Goal: Task Accomplishment & Management: Manage account settings

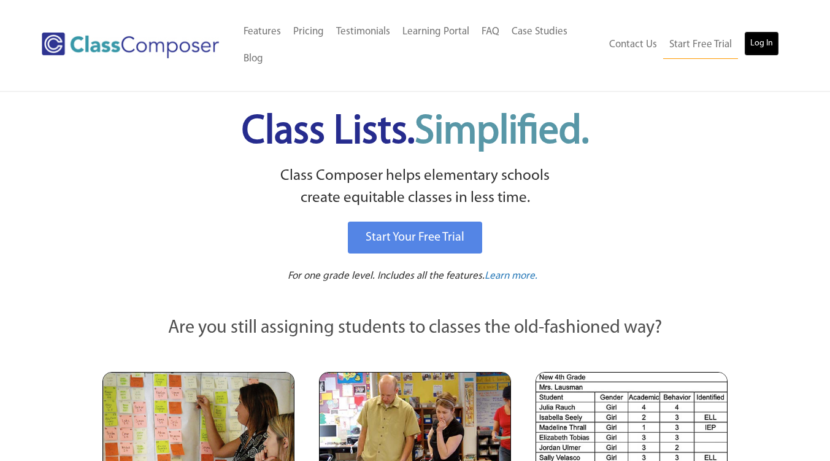
click at [761, 42] on link "Log In" at bounding box center [761, 43] width 35 height 25
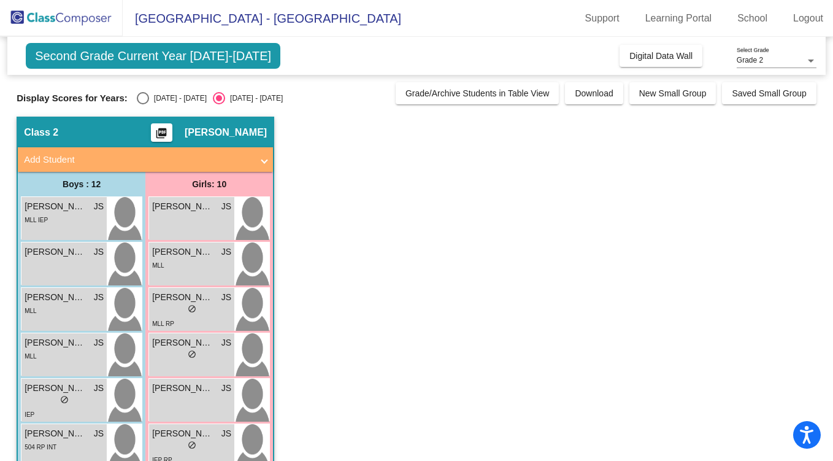
click at [139, 99] on div "Select an option" at bounding box center [143, 98] width 12 height 12
click at [142, 104] on input "[DATE] - [DATE]" at bounding box center [142, 104] width 1 height 1
radio input "true"
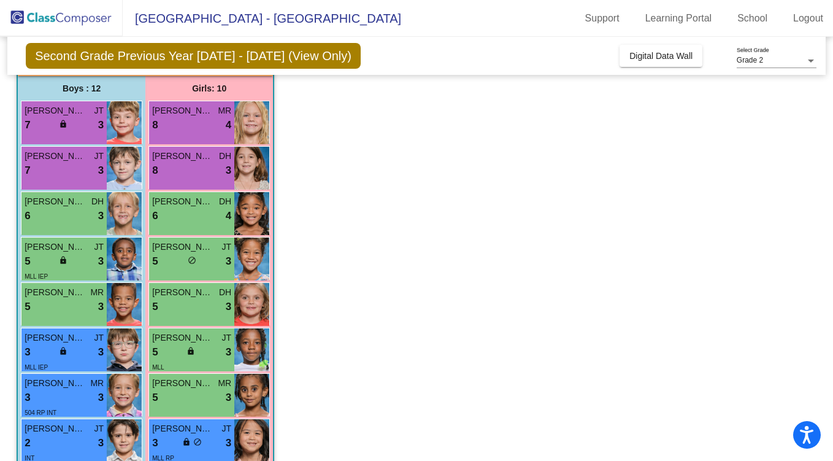
scroll to position [97, 0]
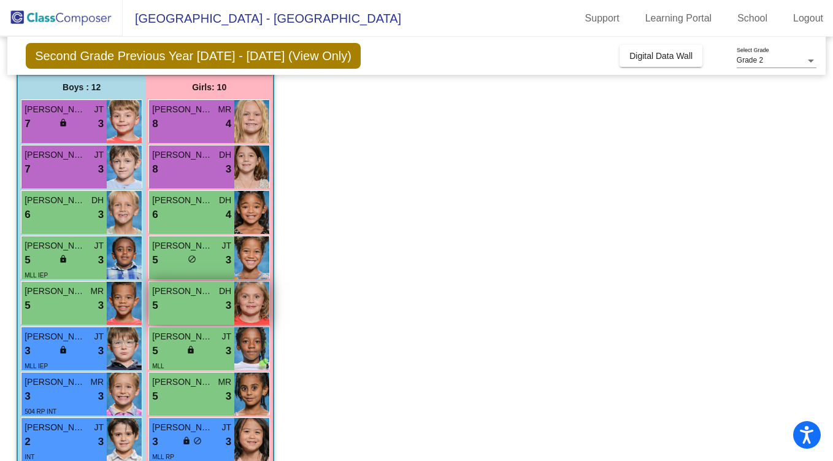
click at [182, 299] on div "5 lock do_not_disturb_alt 3" at bounding box center [191, 306] width 79 height 16
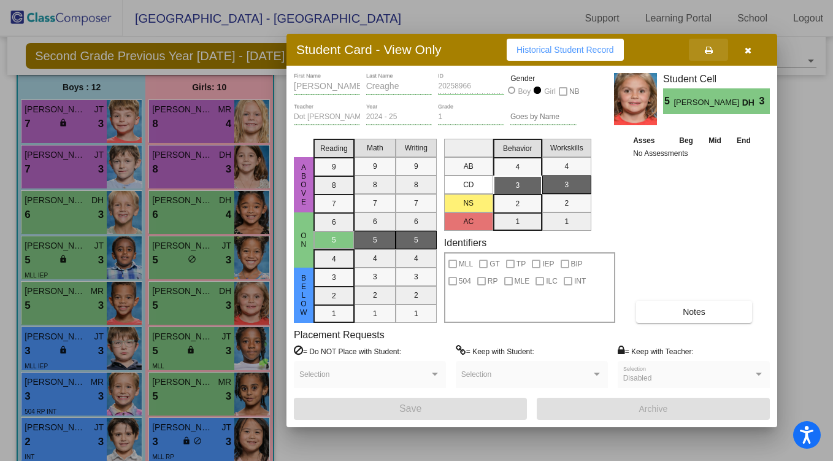
click at [708, 52] on icon at bounding box center [709, 50] width 8 height 9
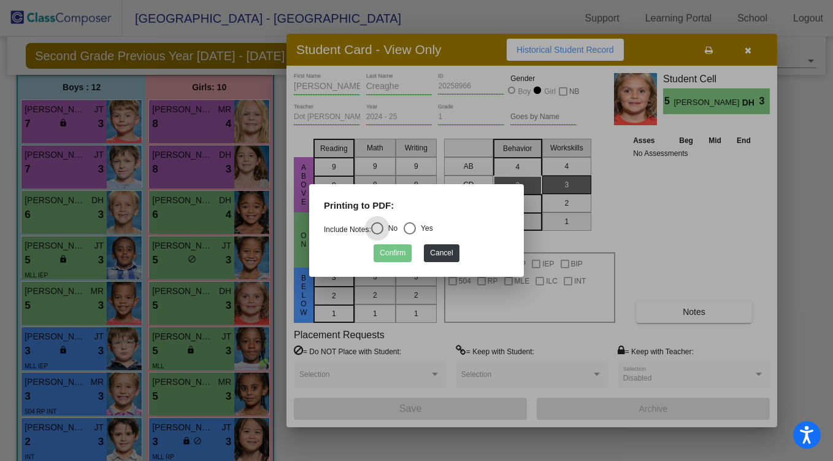
click at [415, 224] on div "Select an option" at bounding box center [410, 228] width 12 height 12
click at [410, 234] on input "Yes" at bounding box center [409, 234] width 1 height 1
radio input "true"
click at [389, 255] on button "Confirm" at bounding box center [393, 253] width 38 height 18
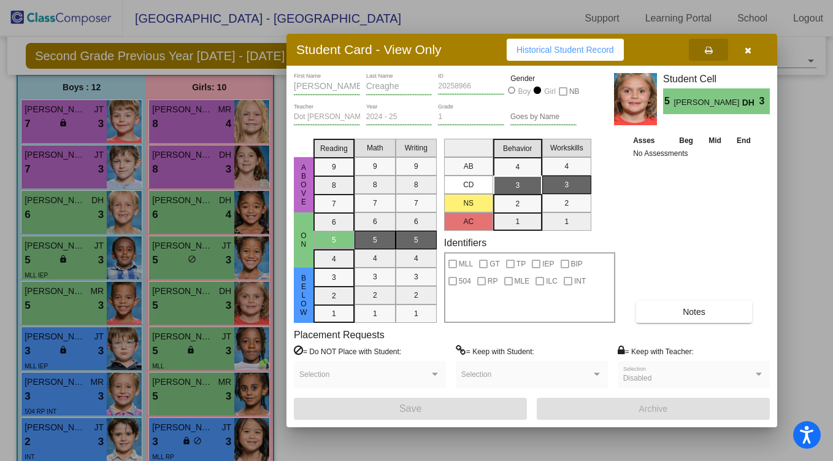
click at [53, 114] on div at bounding box center [416, 230] width 833 height 461
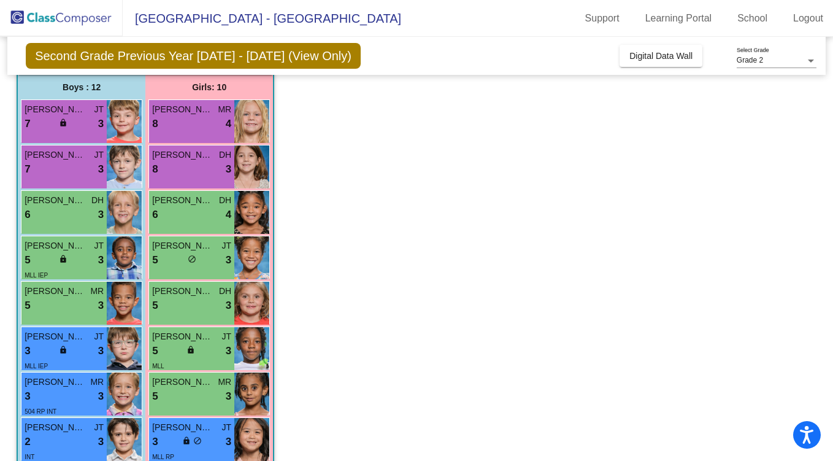
click at [53, 114] on span "Owen Boyle" at bounding box center [55, 109] width 61 height 13
click at [56, 117] on div "7 lock do_not_disturb_alt 3" at bounding box center [64, 124] width 79 height 16
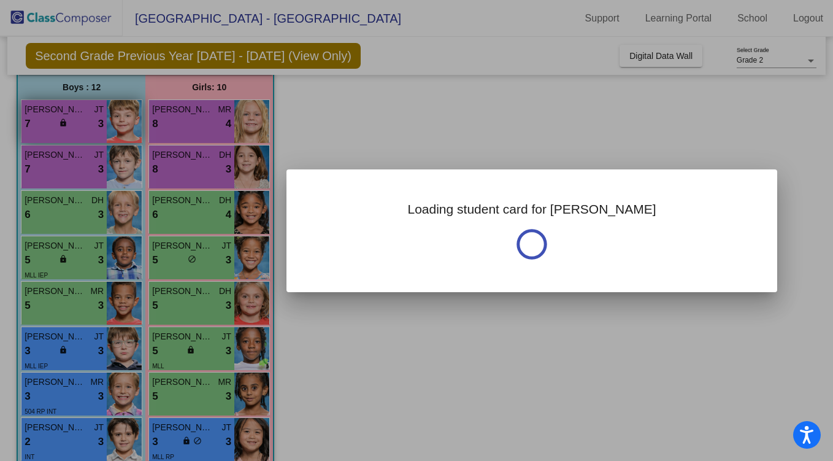
click at [56, 117] on div at bounding box center [416, 230] width 833 height 461
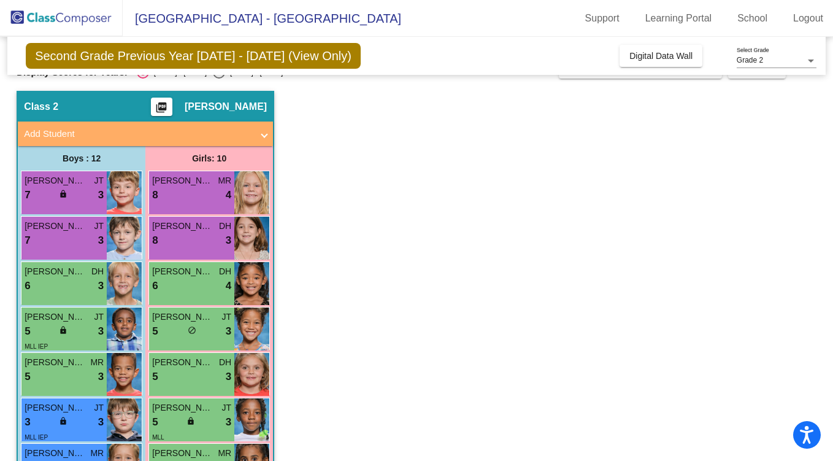
scroll to position [0, 0]
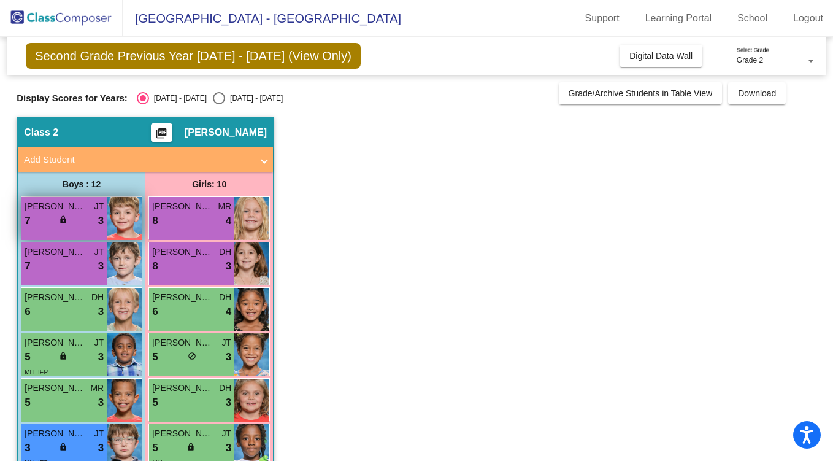
click at [115, 218] on img at bounding box center [124, 218] width 35 height 43
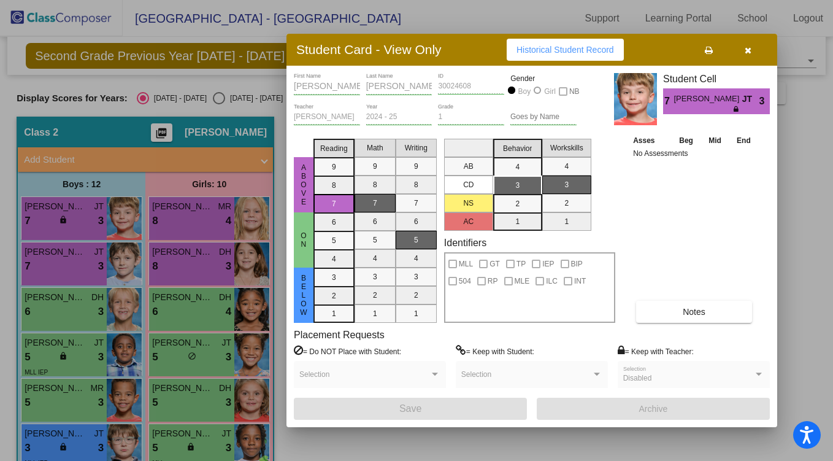
click at [126, 307] on div at bounding box center [416, 230] width 833 height 461
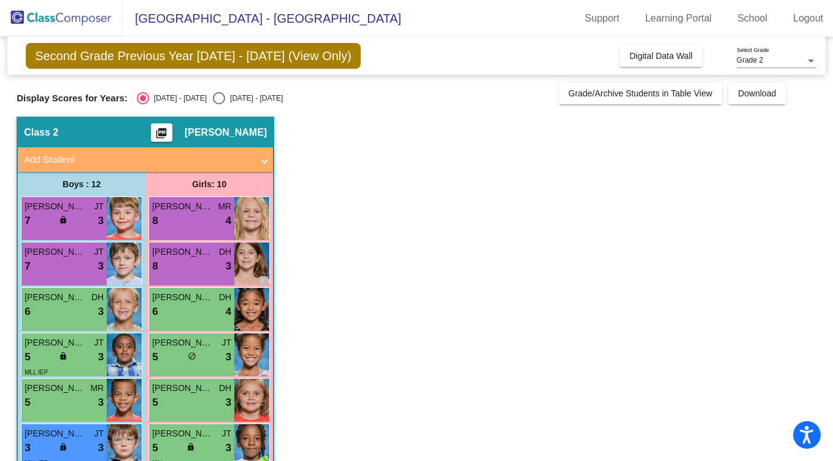
click at [126, 307] on img at bounding box center [124, 309] width 35 height 43
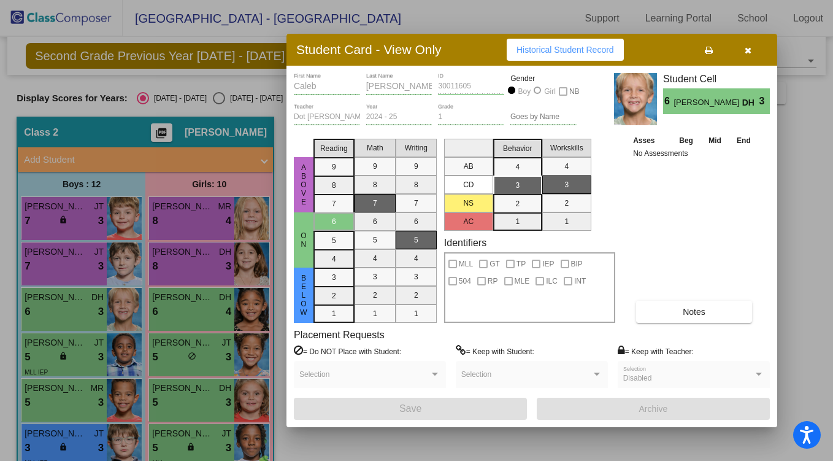
click at [118, 359] on div at bounding box center [416, 230] width 833 height 461
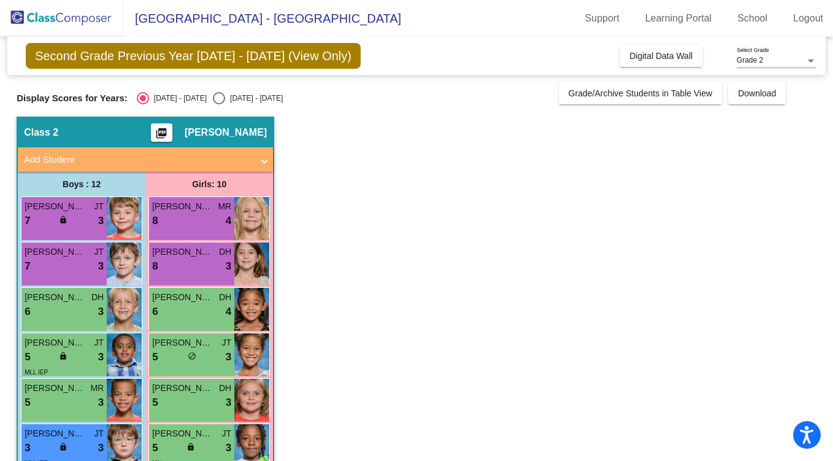
click at [118, 359] on img at bounding box center [124, 354] width 35 height 43
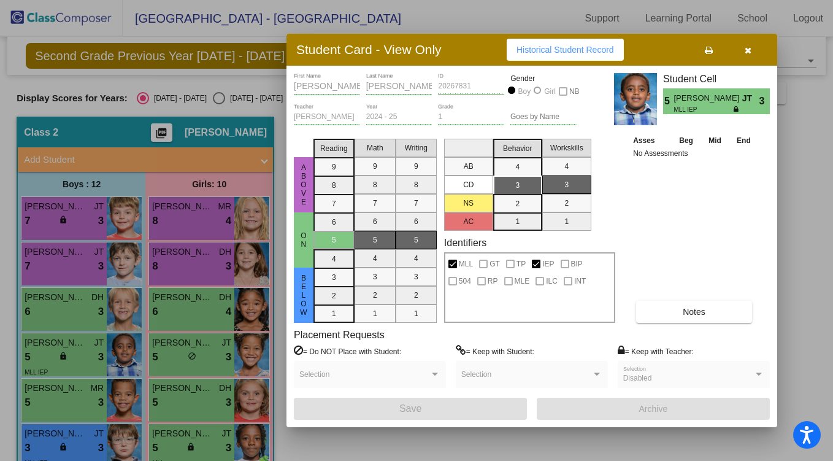
click at [119, 404] on div at bounding box center [416, 230] width 833 height 461
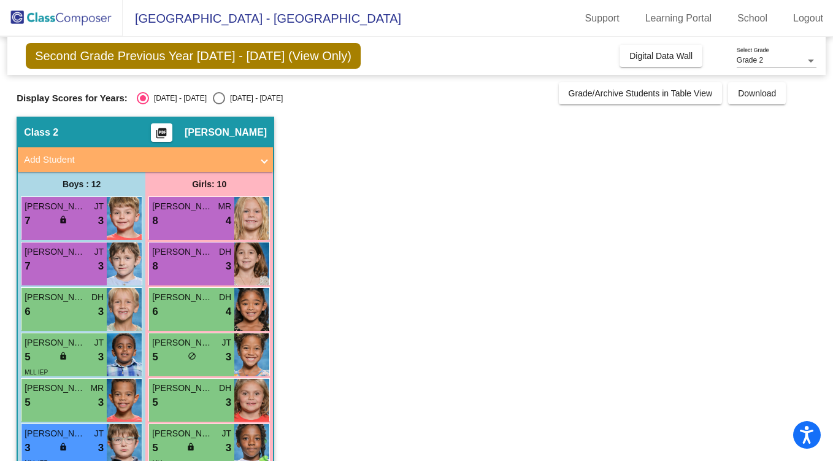
click at [119, 404] on img at bounding box center [124, 400] width 35 height 43
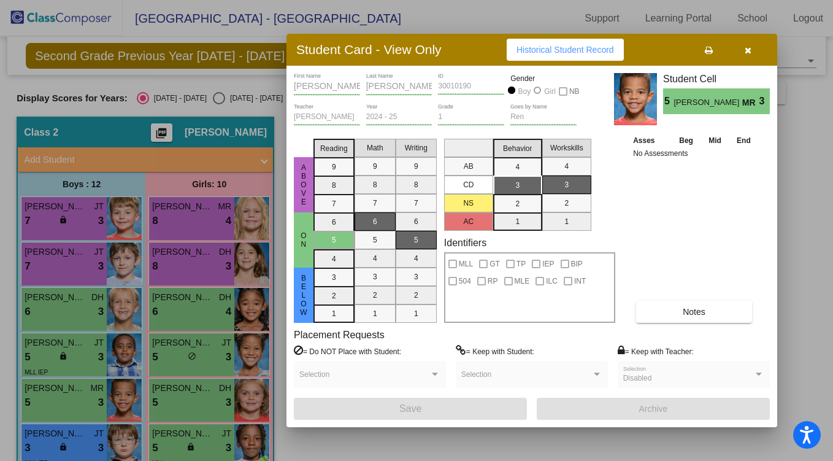
click at [98, 442] on div at bounding box center [416, 230] width 833 height 461
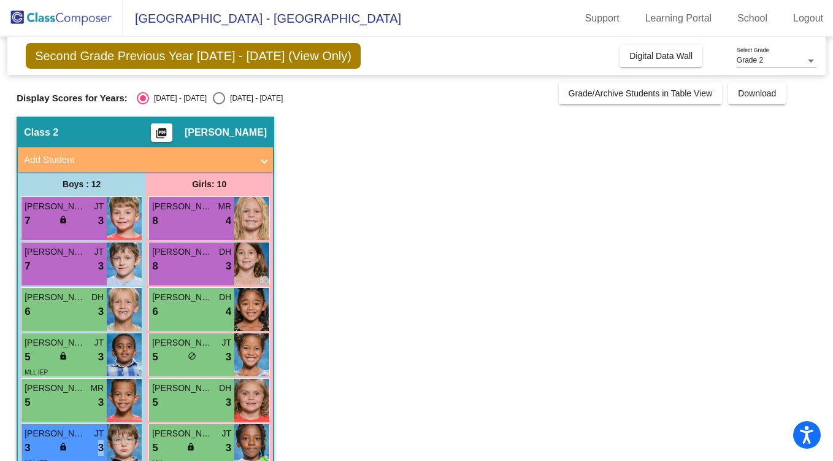
click at [98, 442] on span "3" at bounding box center [101, 448] width 6 height 16
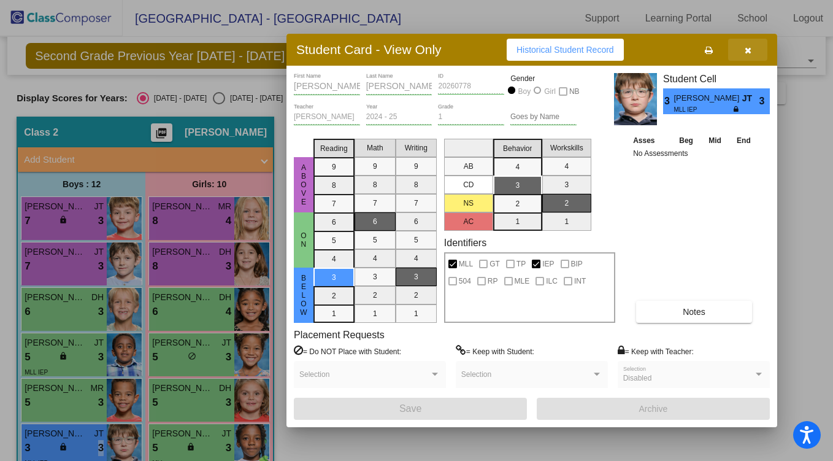
click at [749, 46] on icon "button" at bounding box center [748, 50] width 7 height 9
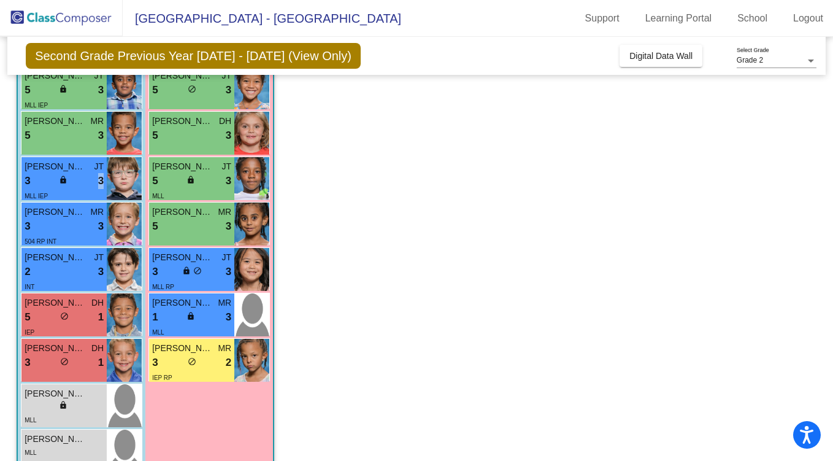
scroll to position [300, 0]
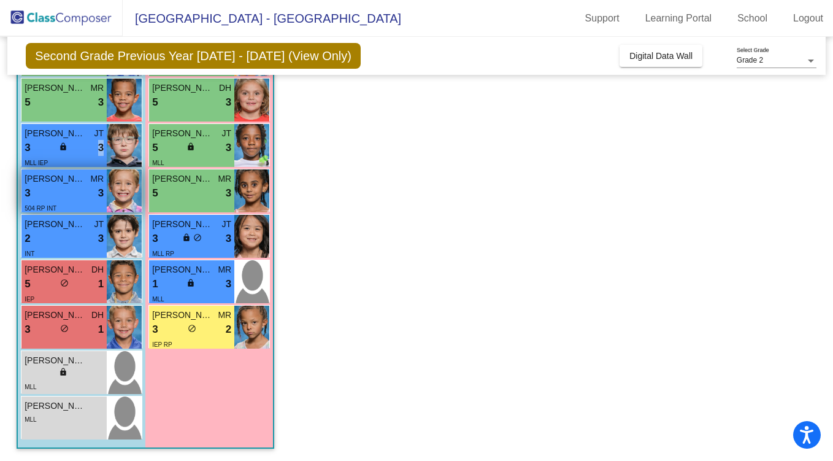
click at [125, 195] on img at bounding box center [124, 190] width 35 height 43
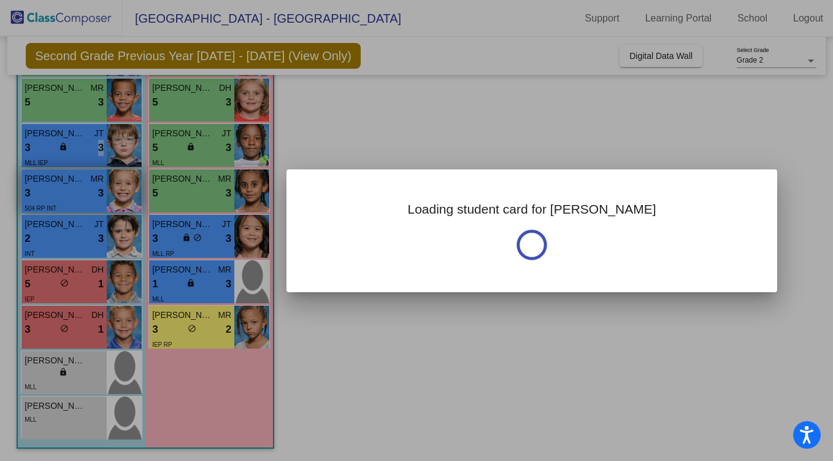
click at [125, 195] on div at bounding box center [416, 230] width 833 height 461
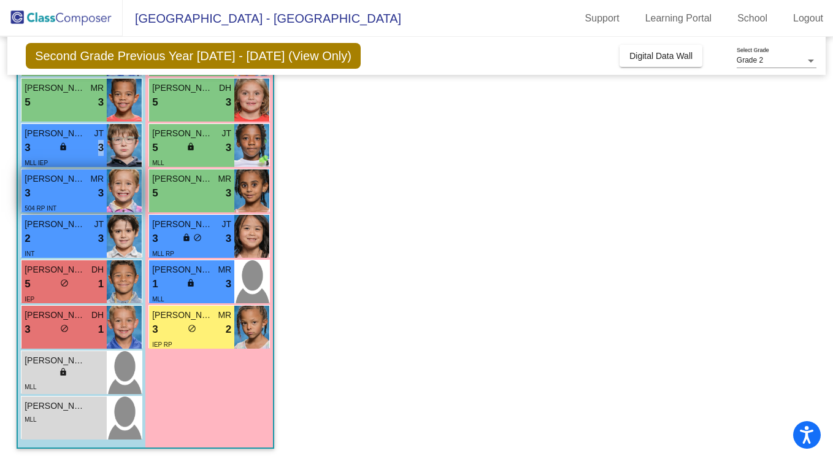
click at [125, 195] on img at bounding box center [124, 190] width 35 height 43
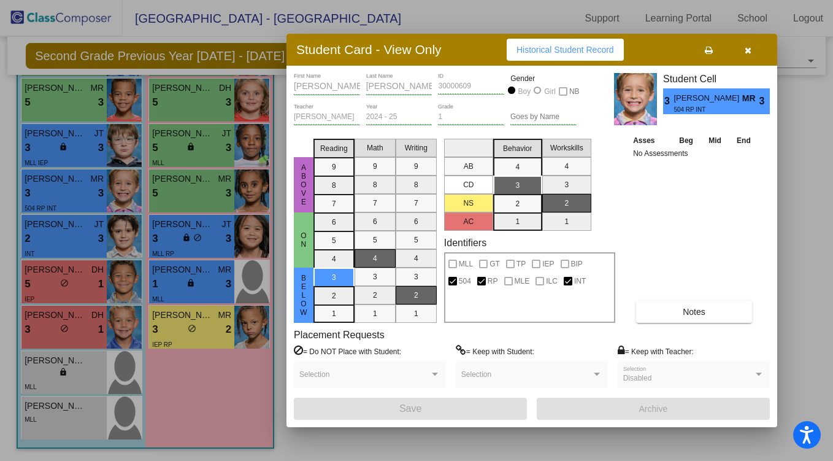
click at [127, 231] on div at bounding box center [416, 230] width 833 height 461
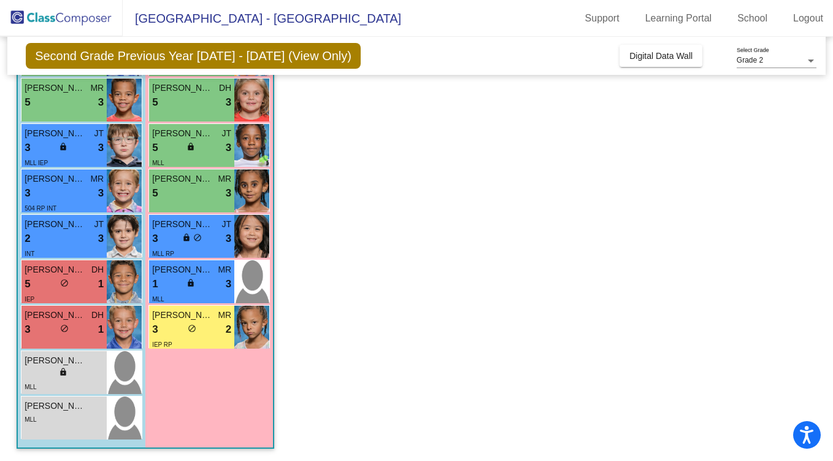
click at [127, 231] on img at bounding box center [124, 236] width 35 height 43
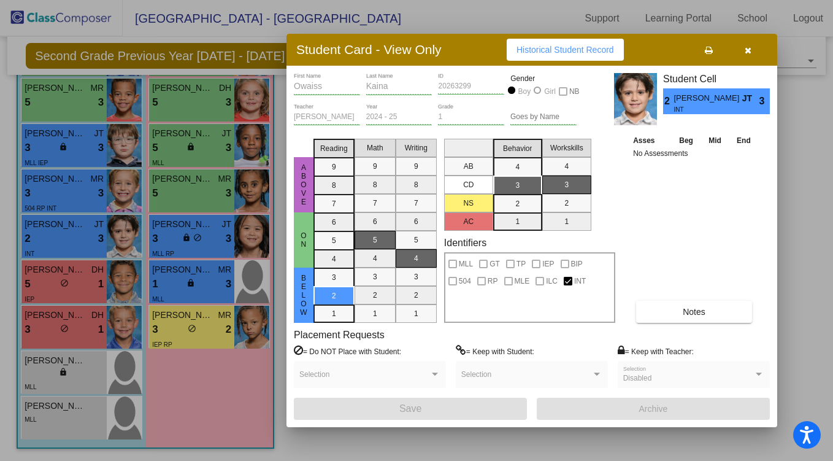
click at [122, 288] on div at bounding box center [416, 230] width 833 height 461
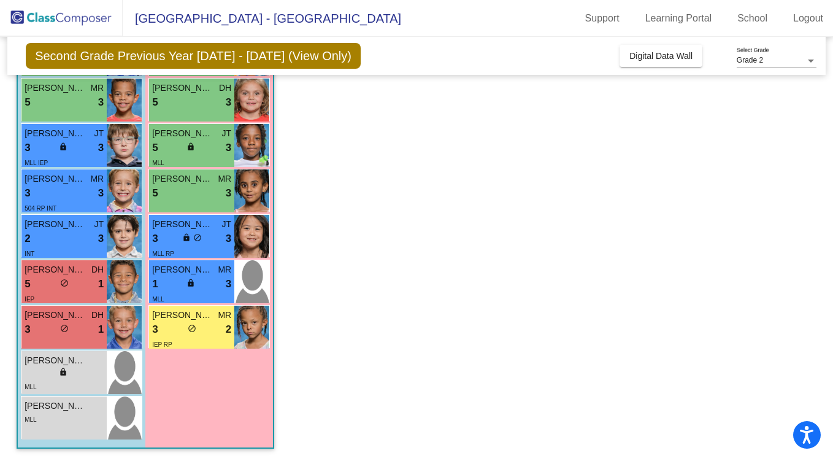
click at [122, 288] on img at bounding box center [124, 281] width 35 height 43
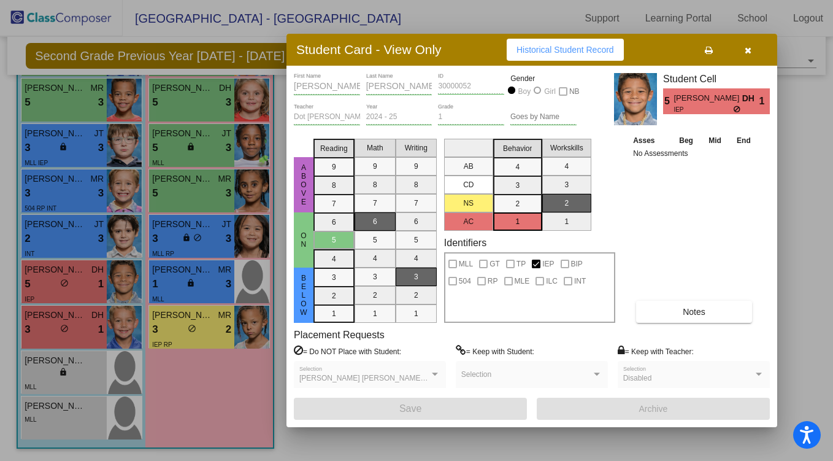
click at [124, 329] on div at bounding box center [416, 230] width 833 height 461
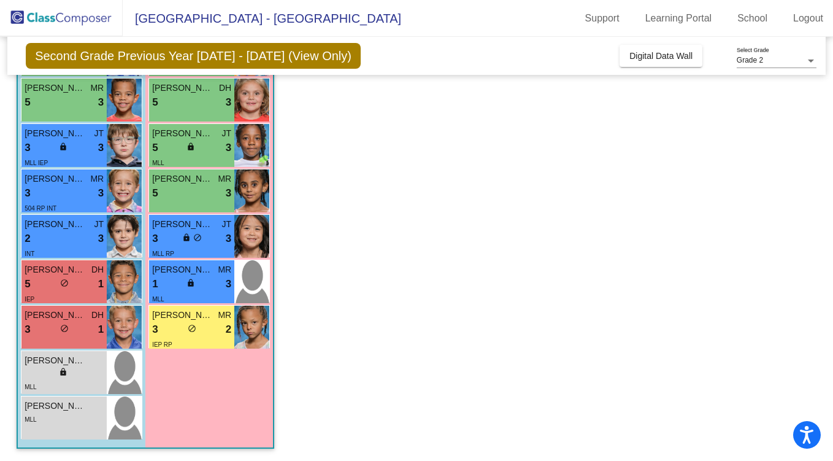
click at [124, 329] on img at bounding box center [124, 327] width 35 height 43
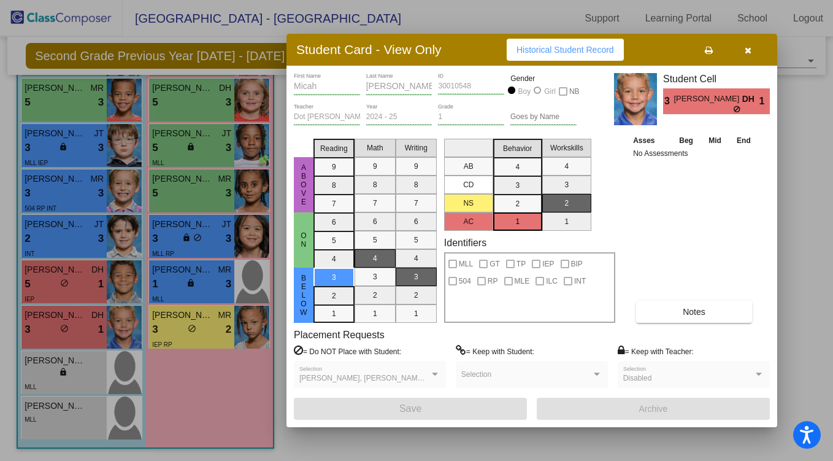
click at [718, 309] on button "Notes" at bounding box center [694, 312] width 116 height 22
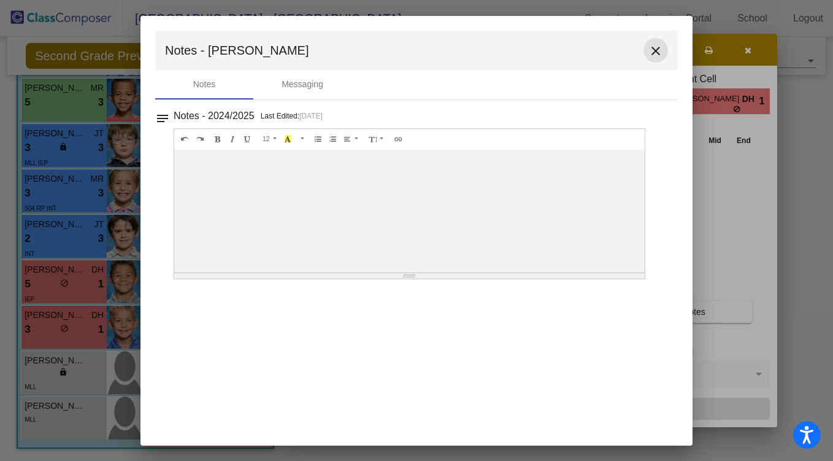
click at [651, 50] on mat-icon "close" at bounding box center [656, 51] width 15 height 15
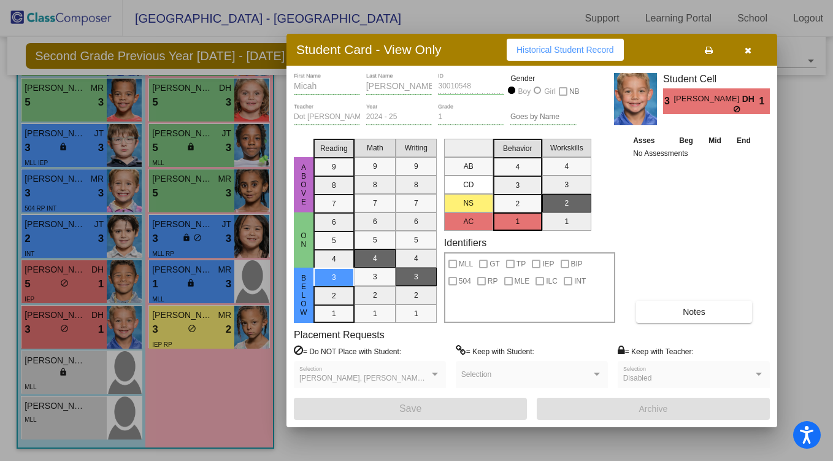
click at [125, 278] on div at bounding box center [416, 230] width 833 height 461
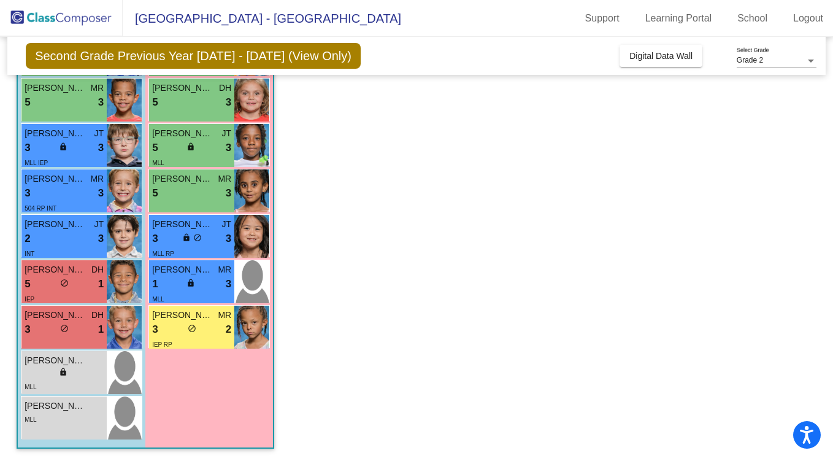
click at [125, 278] on img at bounding box center [124, 281] width 35 height 43
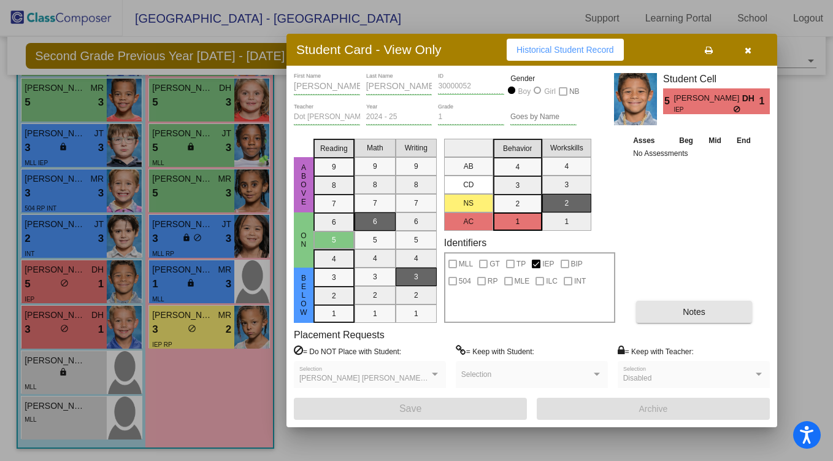
click at [685, 306] on button "Notes" at bounding box center [694, 312] width 116 height 22
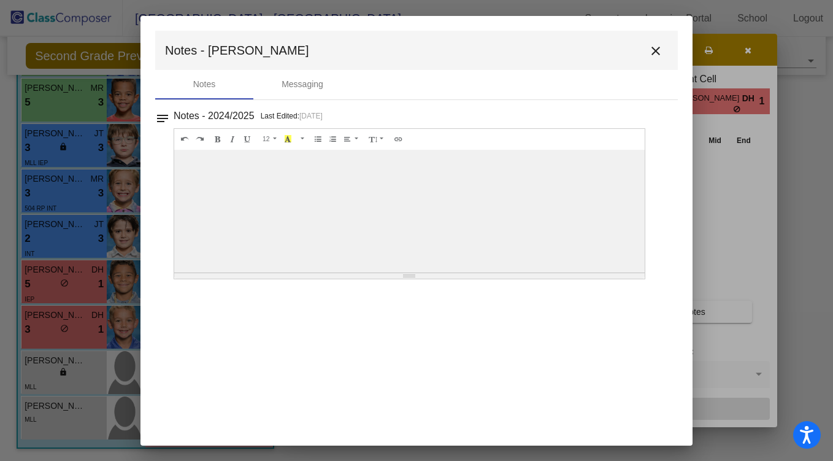
click at [660, 51] on mat-icon "close" at bounding box center [656, 51] width 15 height 15
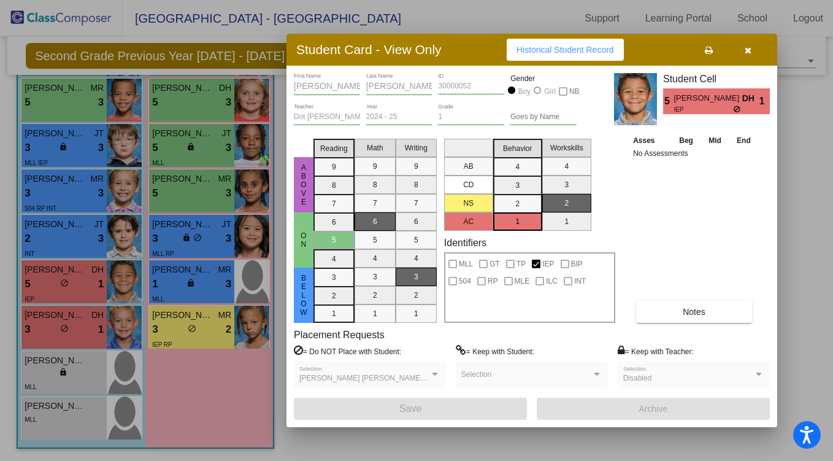
click at [120, 234] on div at bounding box center [416, 230] width 833 height 461
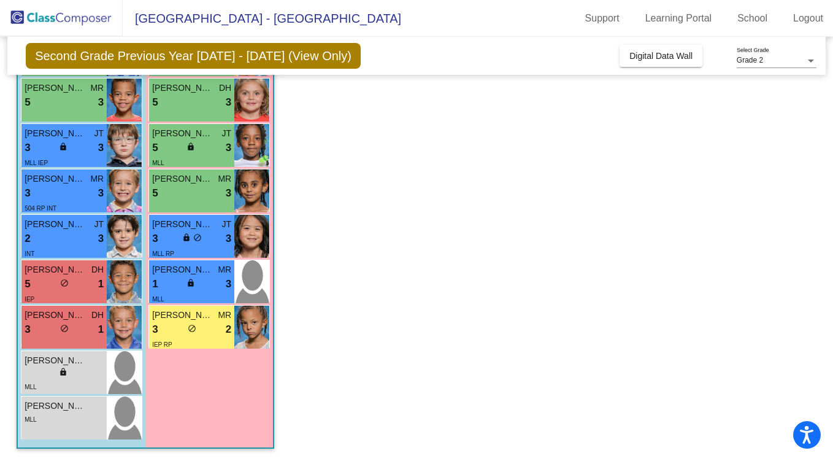
click at [120, 234] on img at bounding box center [124, 236] width 35 height 43
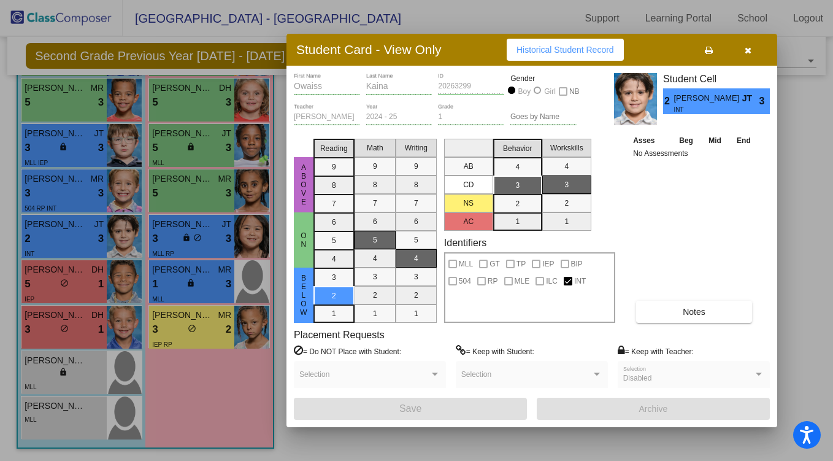
click at [669, 324] on div "Owaiss First Name Kaina Last Name 20263299 ID Gender Boy Girl NB Jennifer Tolib…" at bounding box center [532, 246] width 476 height 347
click at [122, 328] on div at bounding box center [416, 230] width 833 height 461
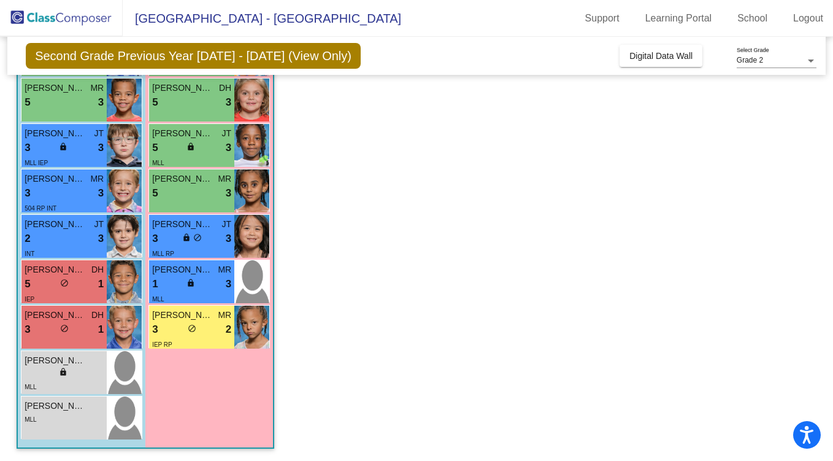
click at [122, 328] on img at bounding box center [124, 327] width 35 height 43
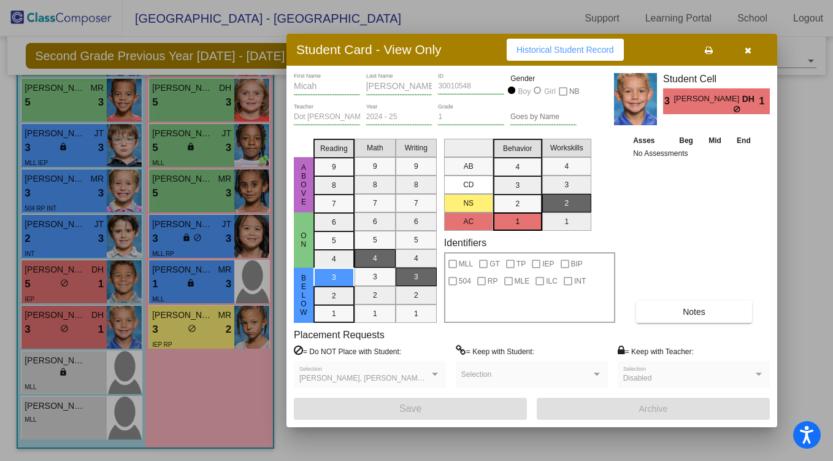
click at [121, 290] on div at bounding box center [416, 230] width 833 height 461
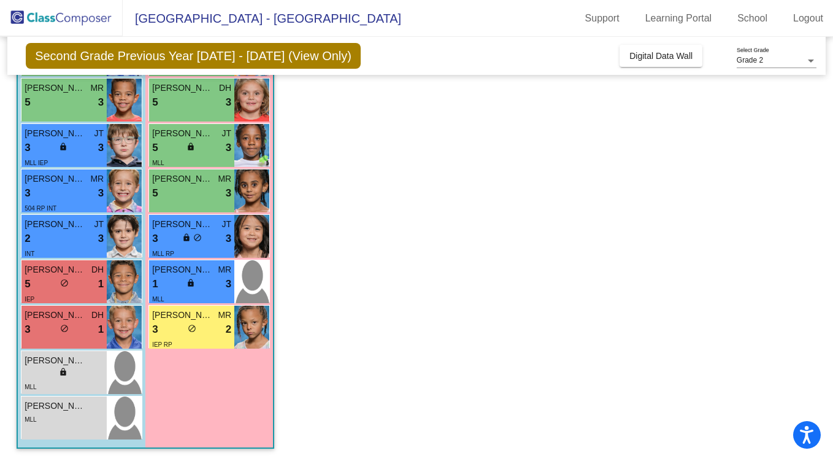
click at [121, 290] on img at bounding box center [124, 281] width 35 height 43
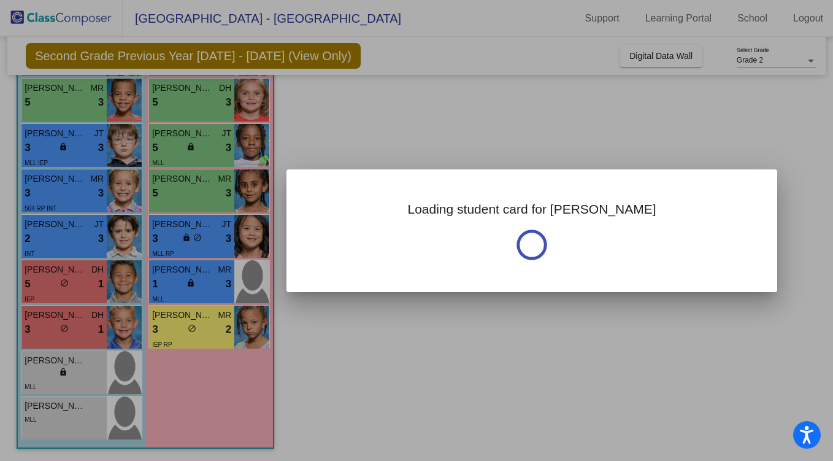
click at [121, 290] on div at bounding box center [416, 230] width 833 height 461
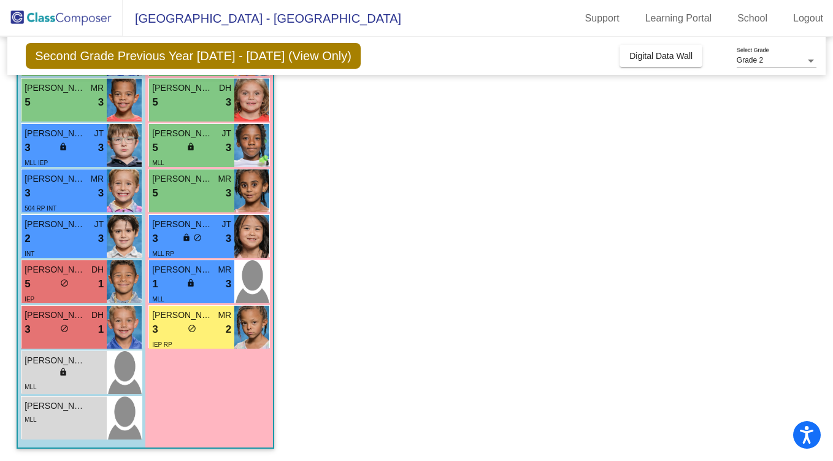
click at [121, 290] on img at bounding box center [124, 281] width 35 height 43
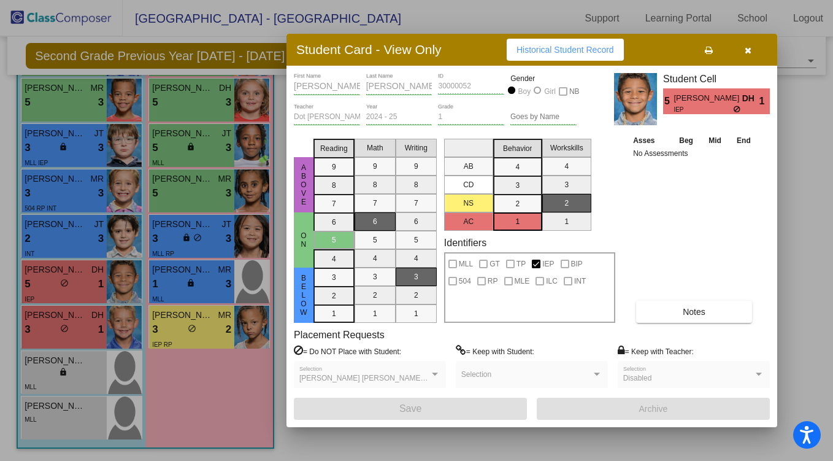
click at [129, 234] on div at bounding box center [416, 230] width 833 height 461
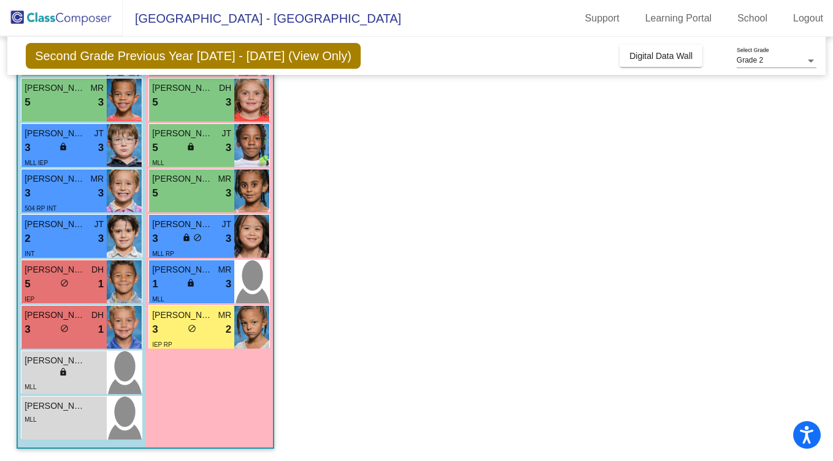
click at [129, 234] on img at bounding box center [124, 236] width 35 height 43
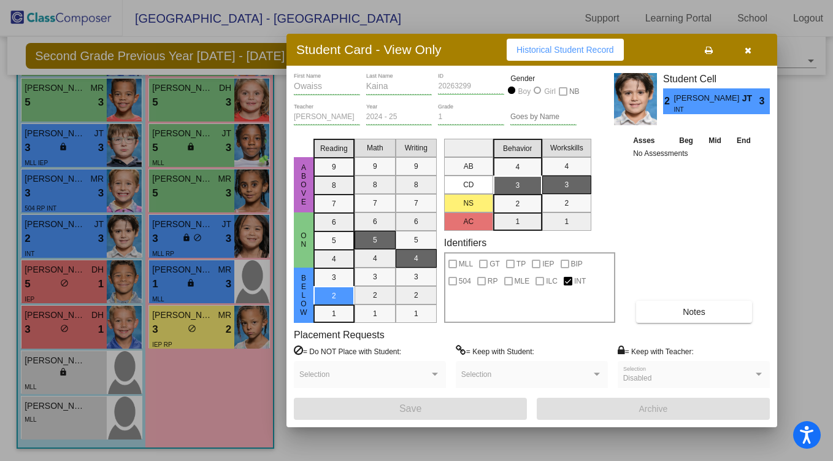
click at [126, 199] on div at bounding box center [416, 230] width 833 height 461
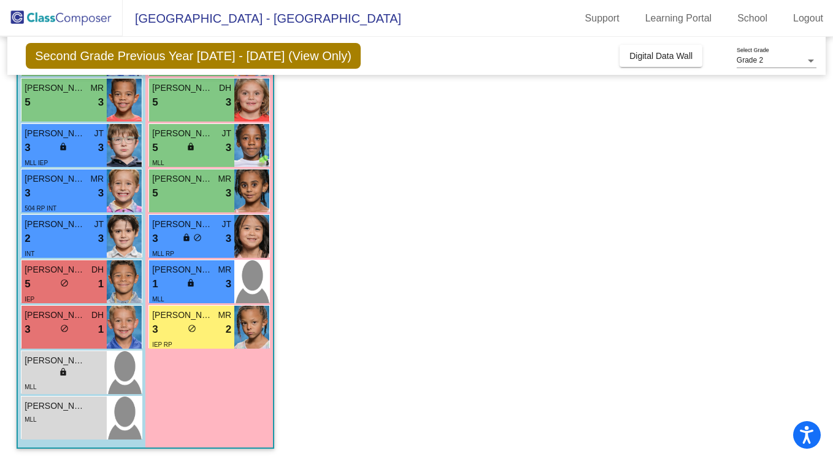
click at [126, 199] on img at bounding box center [124, 190] width 35 height 43
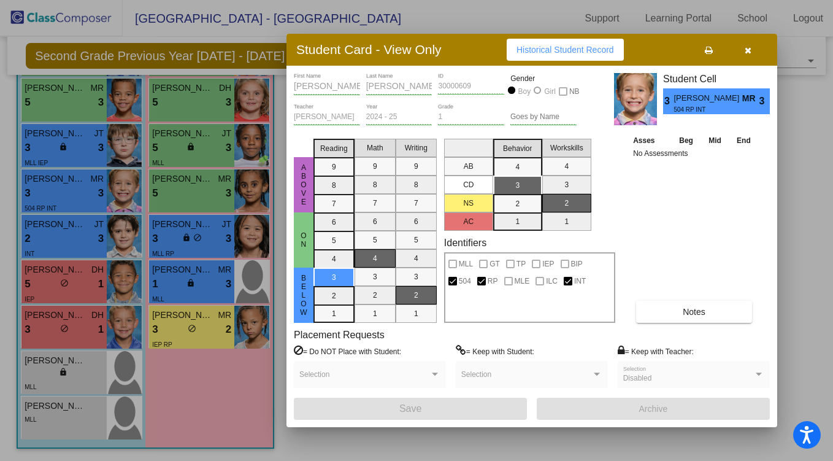
click at [749, 46] on icon "button" at bounding box center [748, 50] width 7 height 9
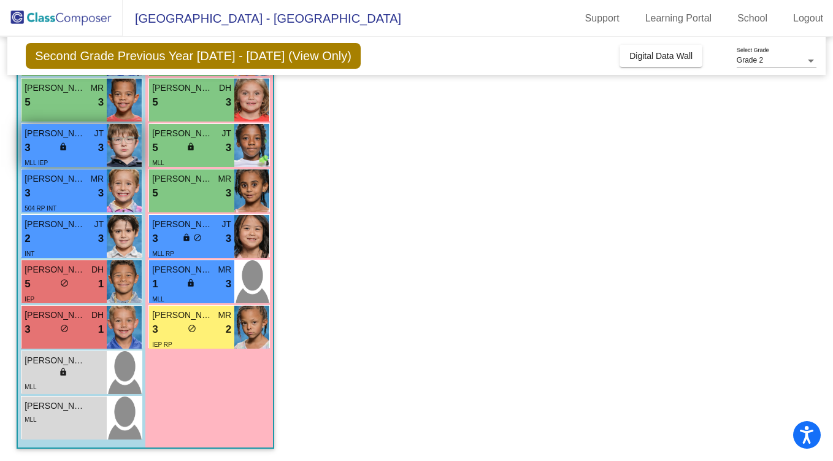
click at [122, 142] on img at bounding box center [124, 145] width 35 height 43
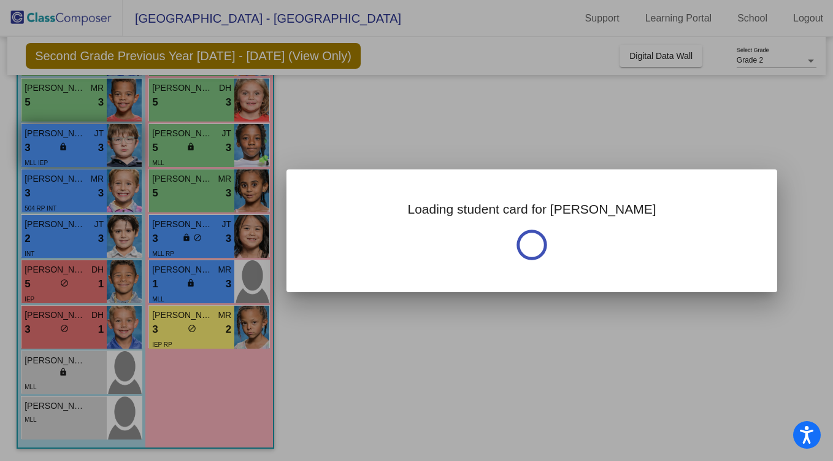
click at [122, 142] on div at bounding box center [416, 230] width 833 height 461
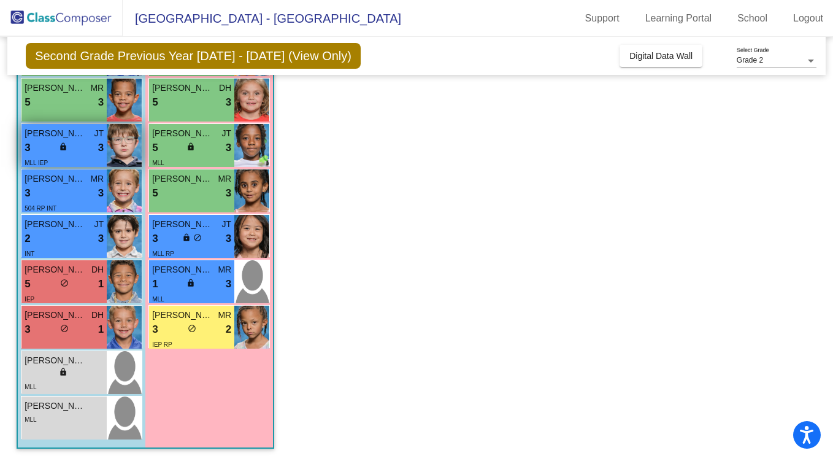
click at [122, 142] on img at bounding box center [124, 145] width 35 height 43
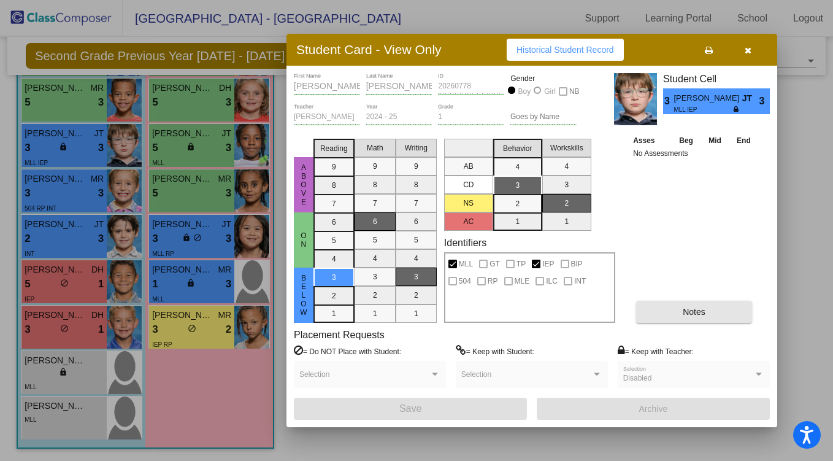
click at [691, 317] on button "Notes" at bounding box center [694, 312] width 116 height 22
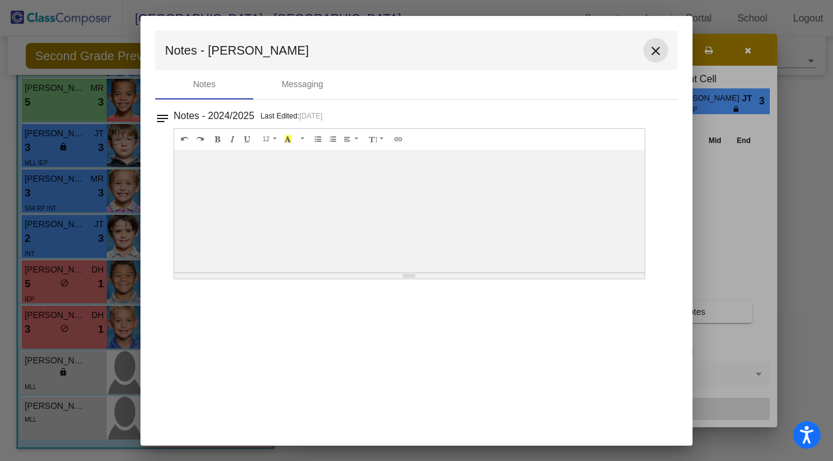
click at [658, 47] on mat-icon "close" at bounding box center [656, 51] width 15 height 15
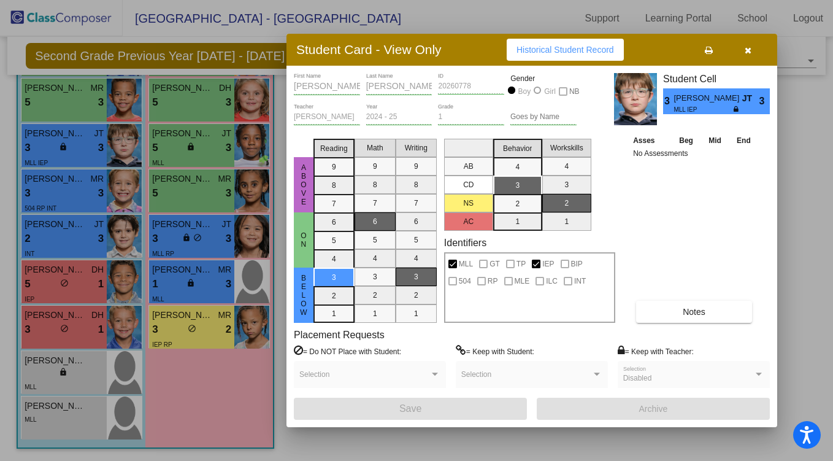
click at [125, 140] on div at bounding box center [416, 230] width 833 height 461
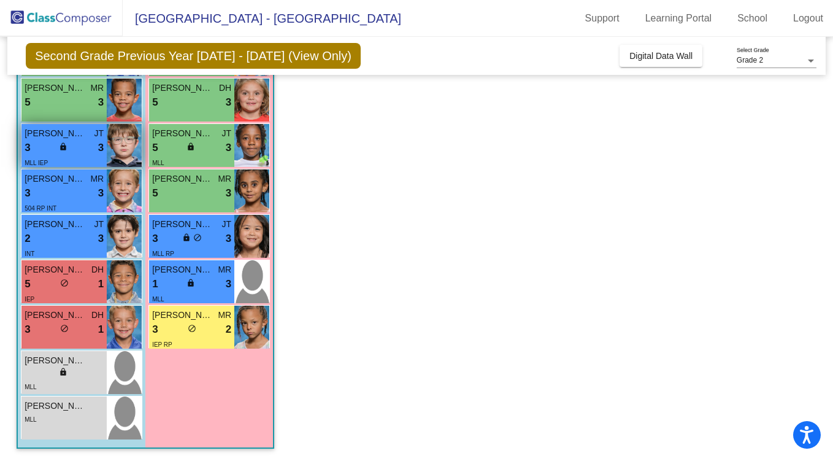
click at [123, 149] on img at bounding box center [124, 145] width 35 height 43
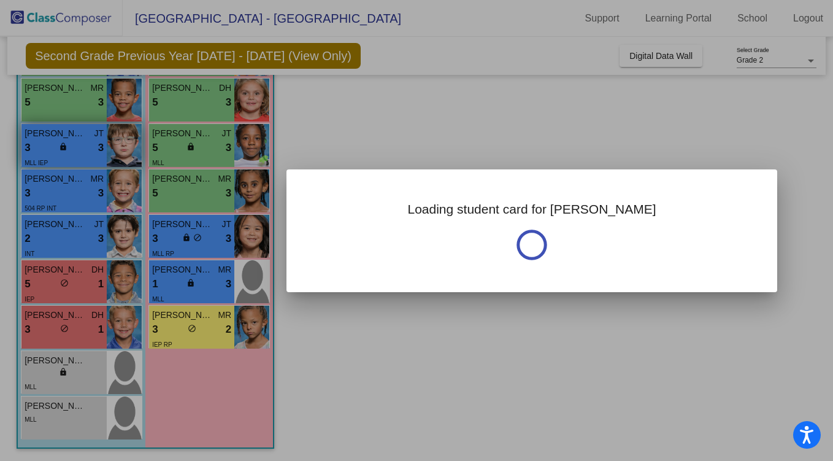
click at [123, 149] on div at bounding box center [416, 230] width 833 height 461
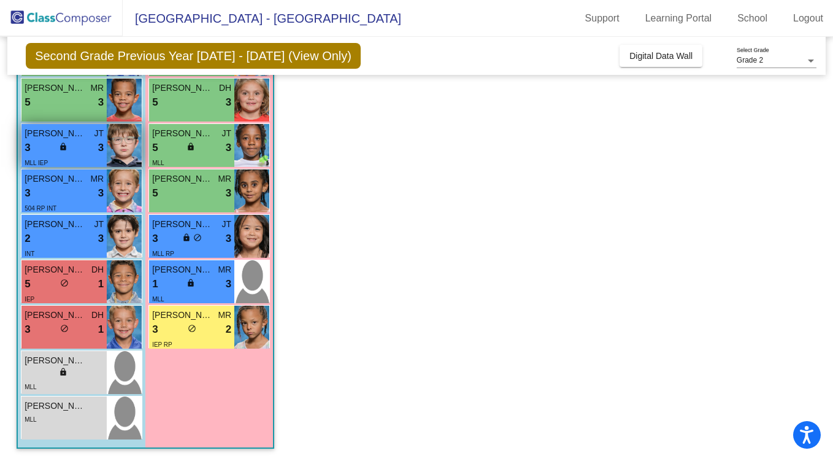
click at [123, 149] on img at bounding box center [124, 145] width 35 height 43
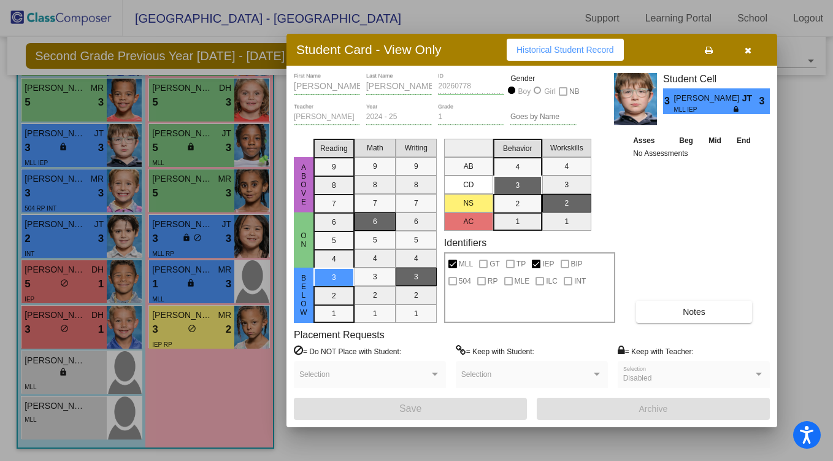
click at [712, 316] on button "Notes" at bounding box center [694, 312] width 116 height 22
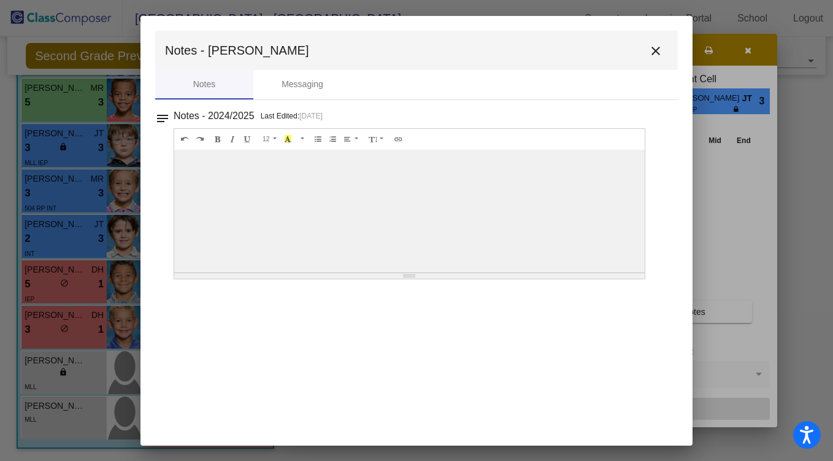
click at [655, 52] on mat-icon "close" at bounding box center [656, 51] width 15 height 15
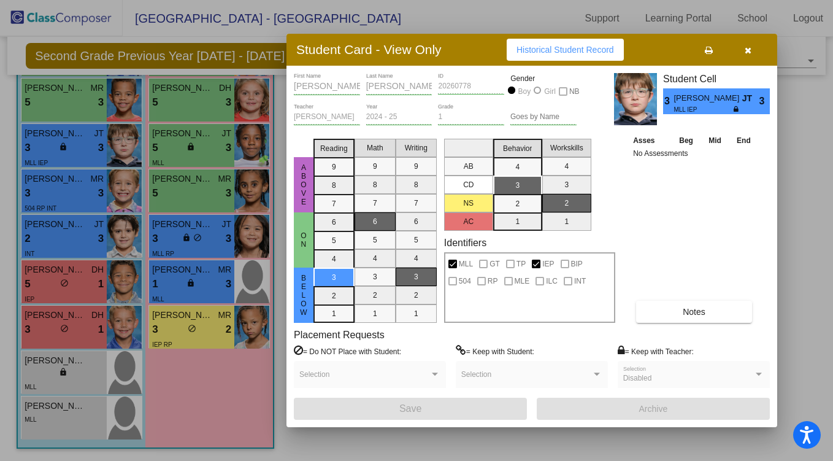
click at [120, 96] on div at bounding box center [416, 230] width 833 height 461
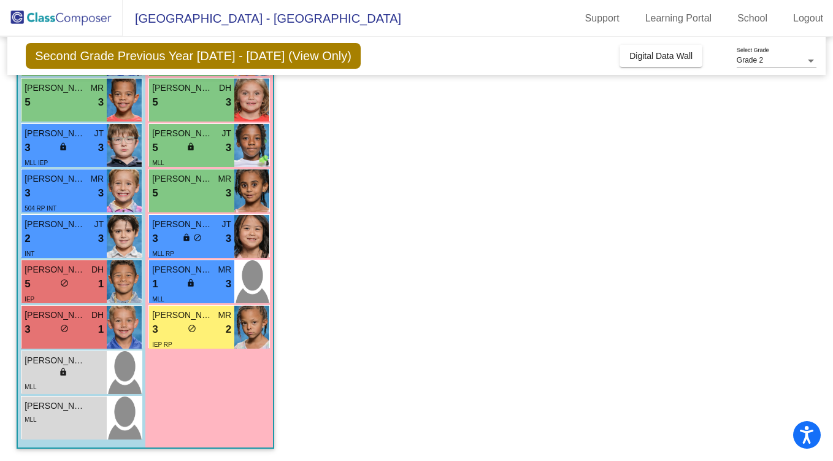
click at [120, 96] on img at bounding box center [124, 100] width 35 height 43
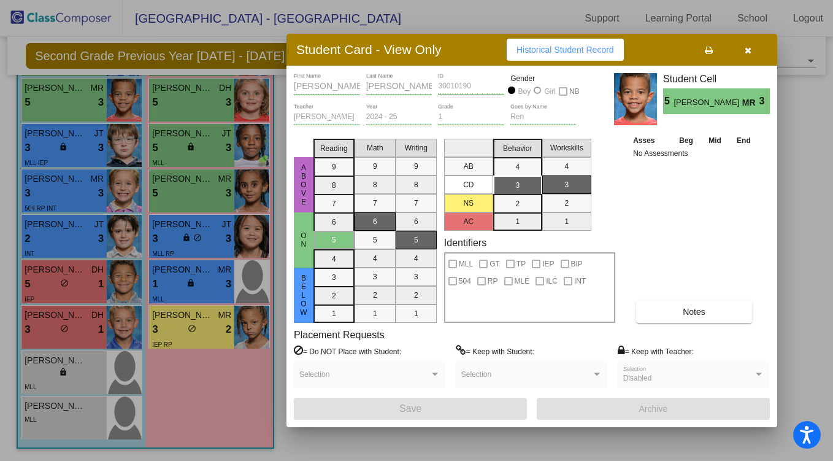
scroll to position [0, 0]
click at [748, 53] on icon "button" at bounding box center [748, 50] width 7 height 9
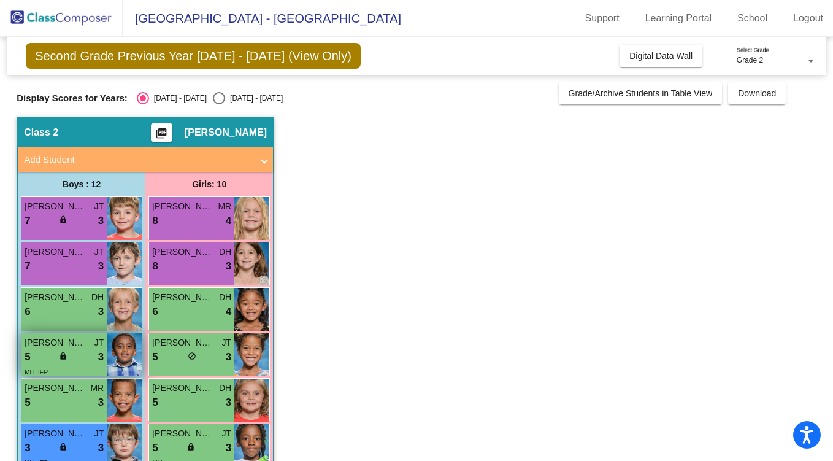
click at [119, 347] on img at bounding box center [124, 354] width 35 height 43
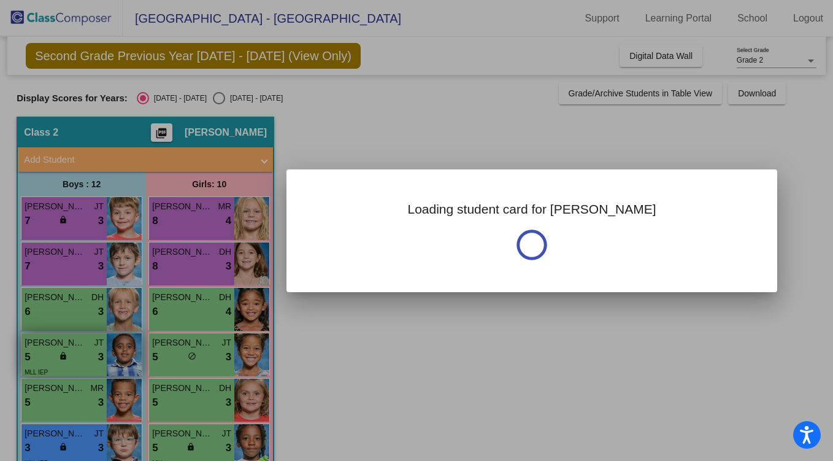
click at [119, 347] on div at bounding box center [416, 230] width 833 height 461
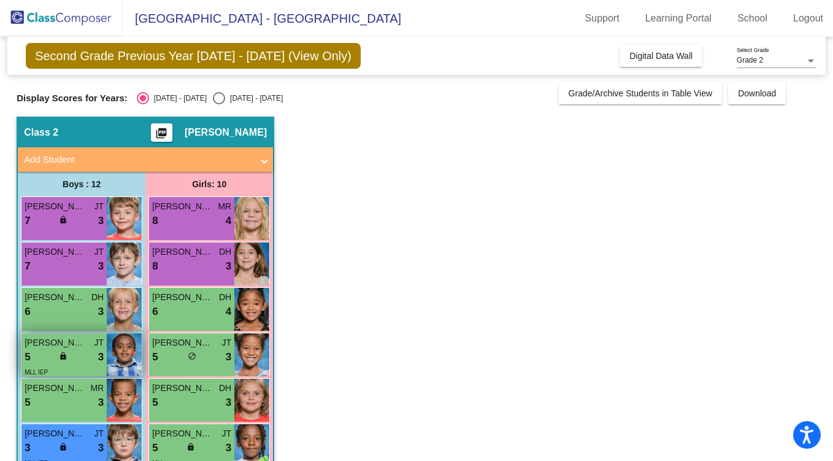
click at [123, 355] on img at bounding box center [124, 354] width 35 height 43
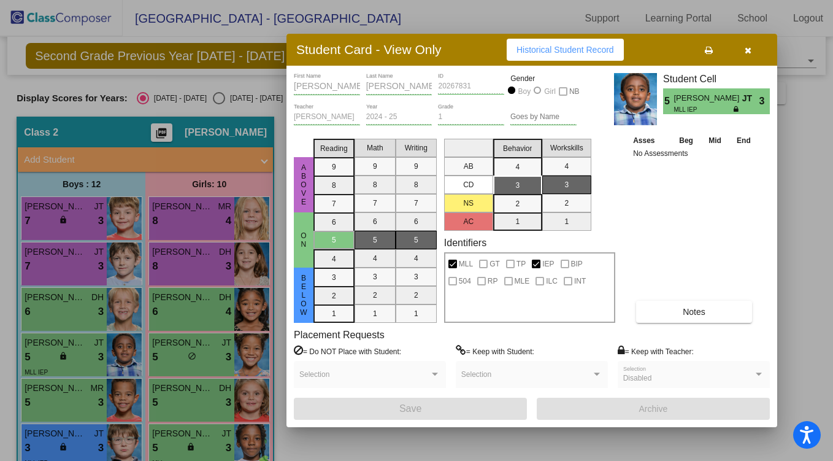
click at [120, 310] on div at bounding box center [416, 230] width 833 height 461
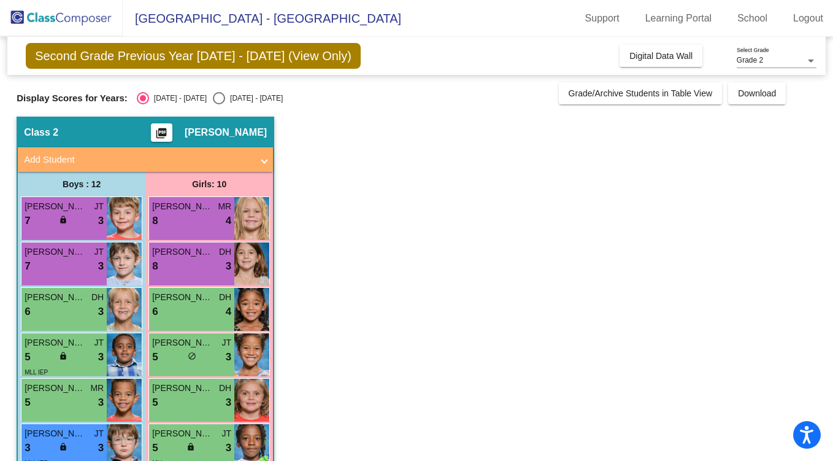
click at [120, 310] on img at bounding box center [124, 309] width 35 height 43
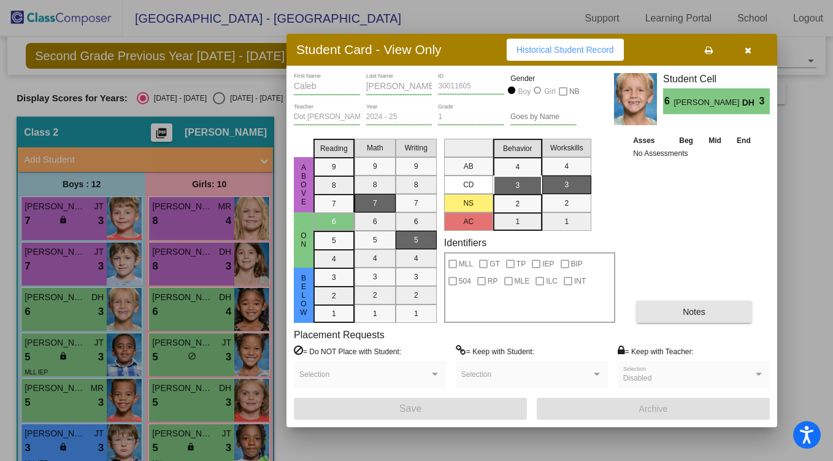
click at [679, 320] on button "Notes" at bounding box center [694, 312] width 116 height 22
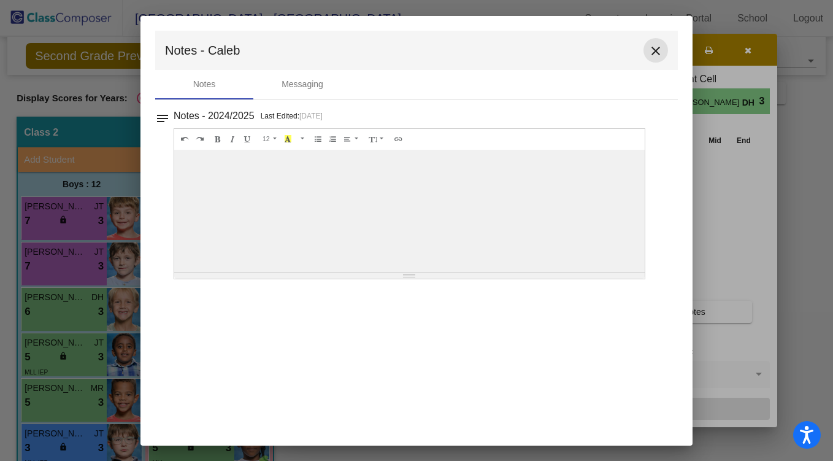
click at [659, 53] on mat-icon "close" at bounding box center [656, 51] width 15 height 15
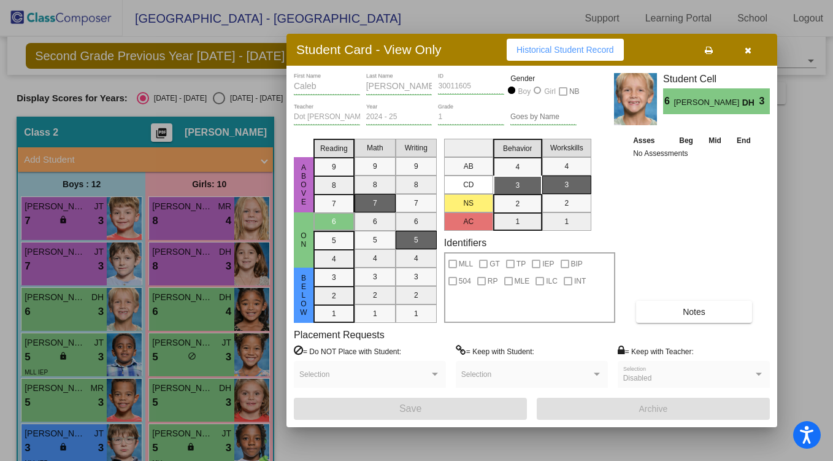
click at [124, 346] on div at bounding box center [416, 230] width 833 height 461
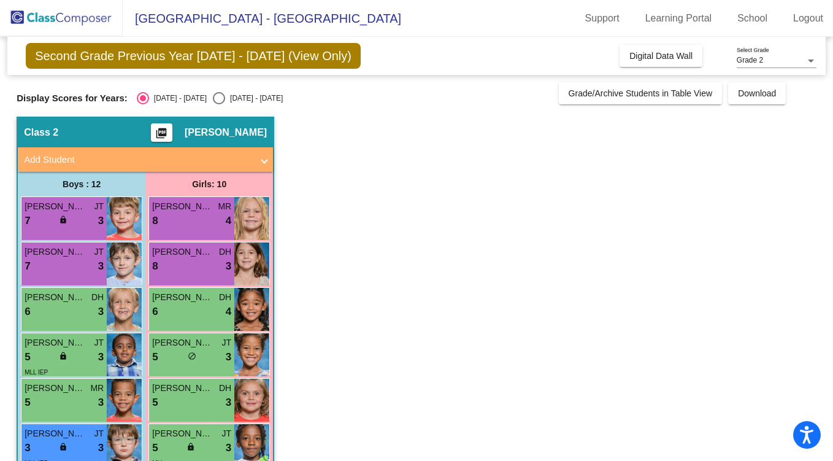
click at [124, 346] on img at bounding box center [124, 354] width 35 height 43
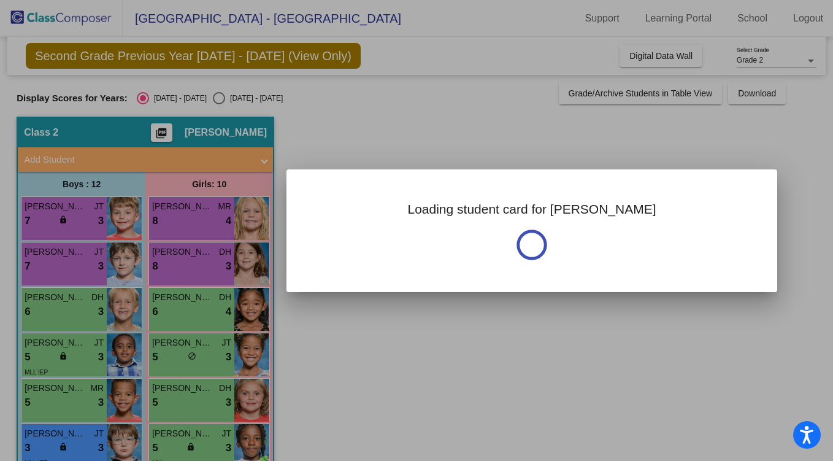
click at [124, 346] on div at bounding box center [416, 230] width 833 height 461
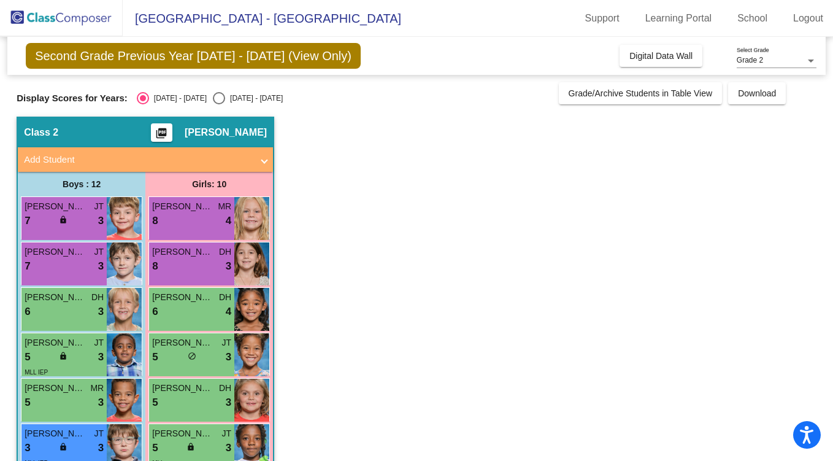
click at [124, 346] on img at bounding box center [124, 354] width 35 height 43
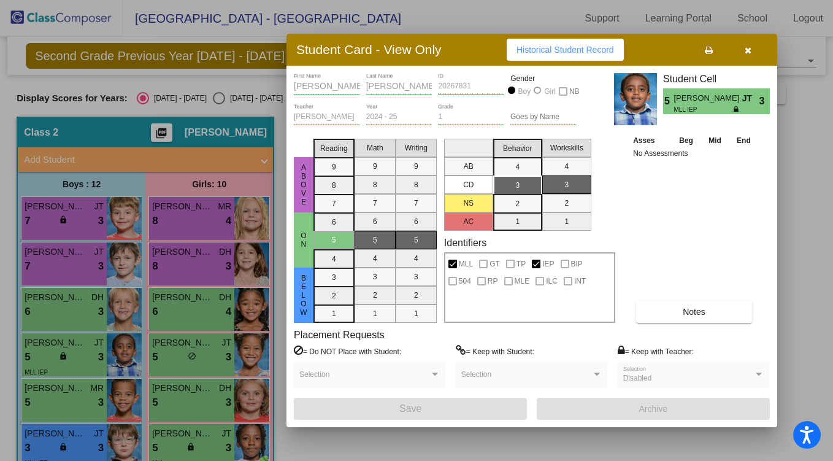
click at [698, 309] on span "Notes" at bounding box center [694, 312] width 23 height 10
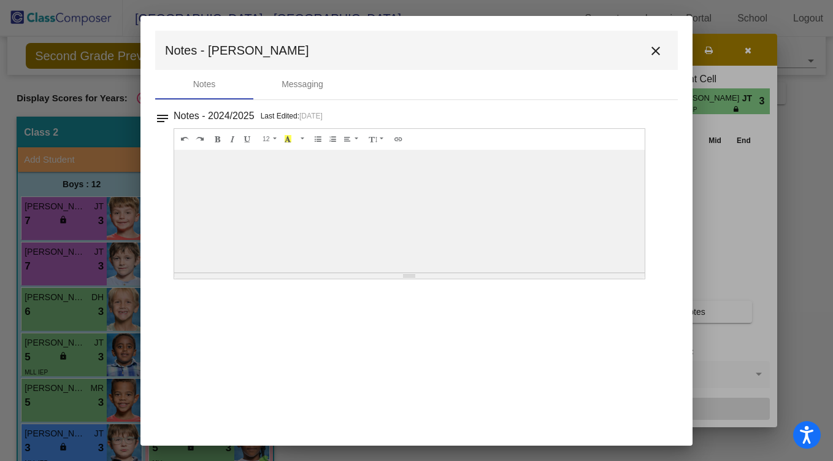
click at [658, 51] on mat-icon "close" at bounding box center [656, 51] width 15 height 15
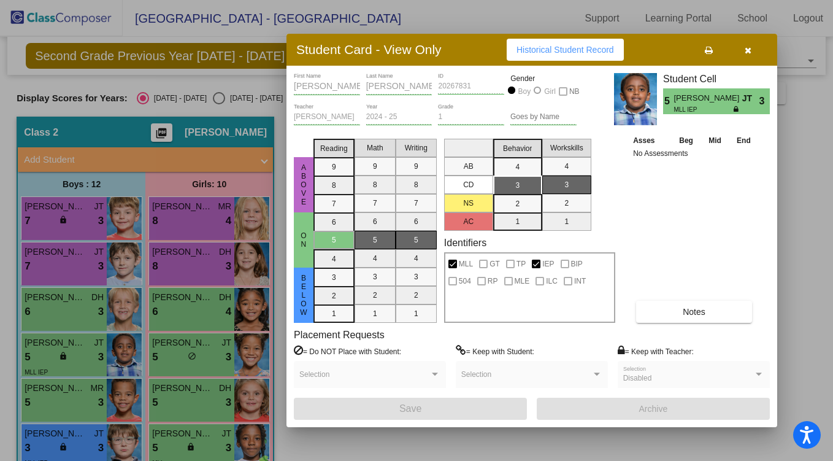
click at [122, 225] on div at bounding box center [416, 230] width 833 height 461
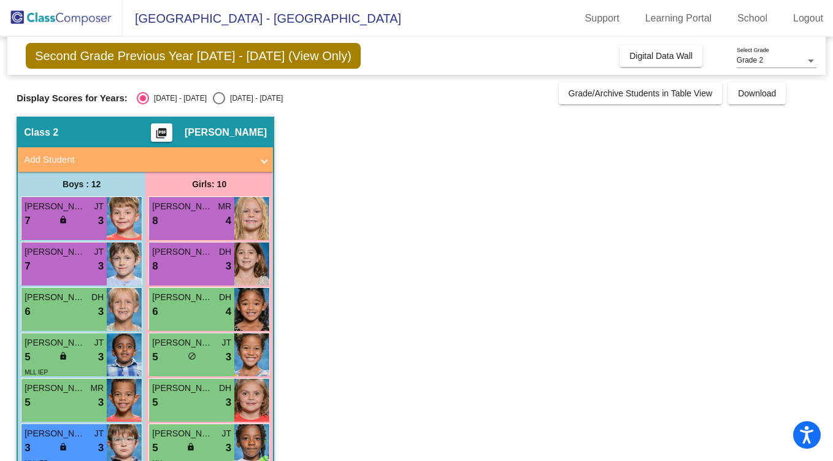
click at [122, 225] on img at bounding box center [124, 218] width 35 height 43
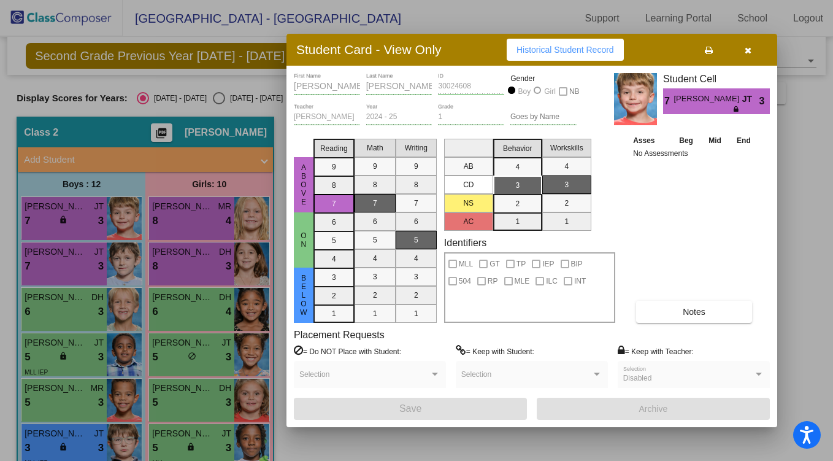
click at [700, 313] on span "Notes" at bounding box center [694, 312] width 23 height 10
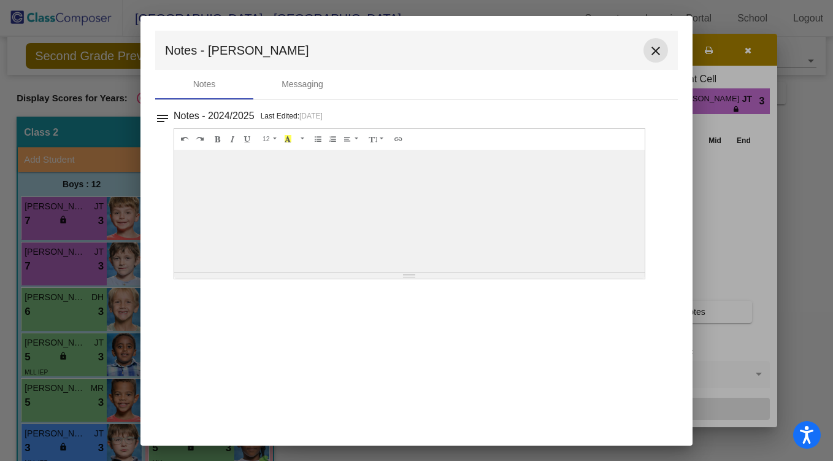
click at [658, 55] on mat-icon "close" at bounding box center [656, 51] width 15 height 15
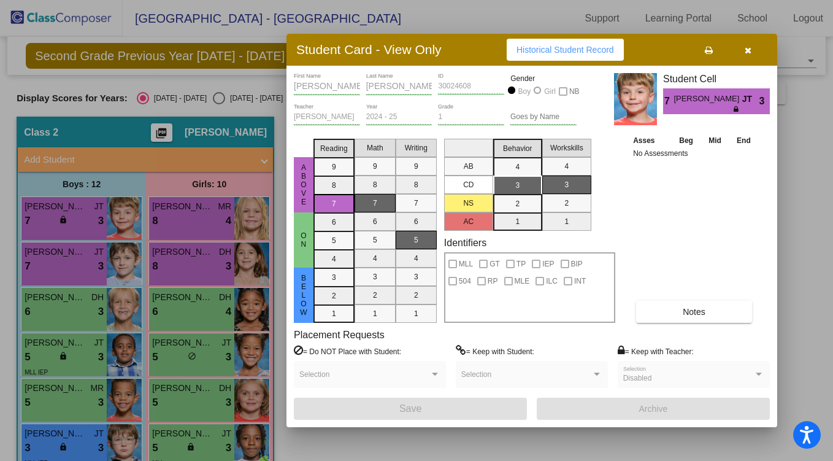
click at [260, 217] on div at bounding box center [416, 230] width 833 height 461
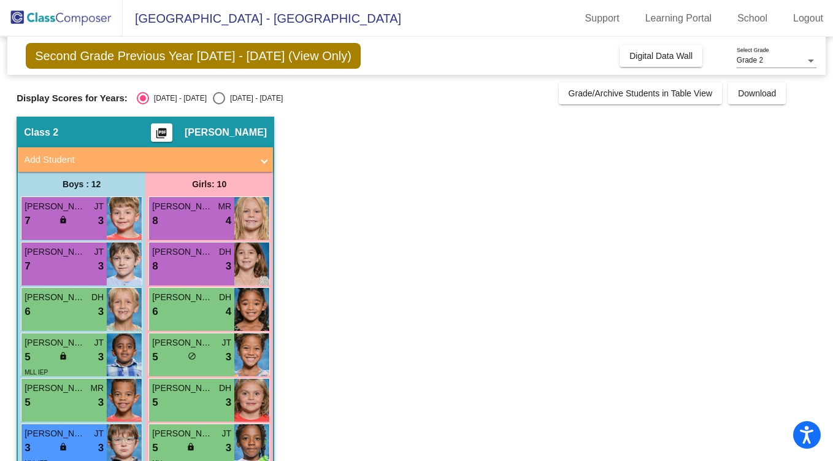
click at [260, 217] on img at bounding box center [251, 218] width 35 height 43
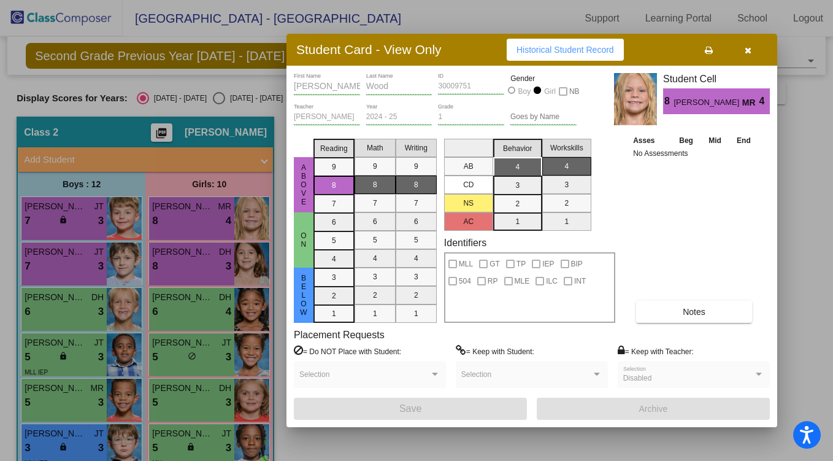
click at [696, 311] on span "Notes" at bounding box center [694, 312] width 23 height 10
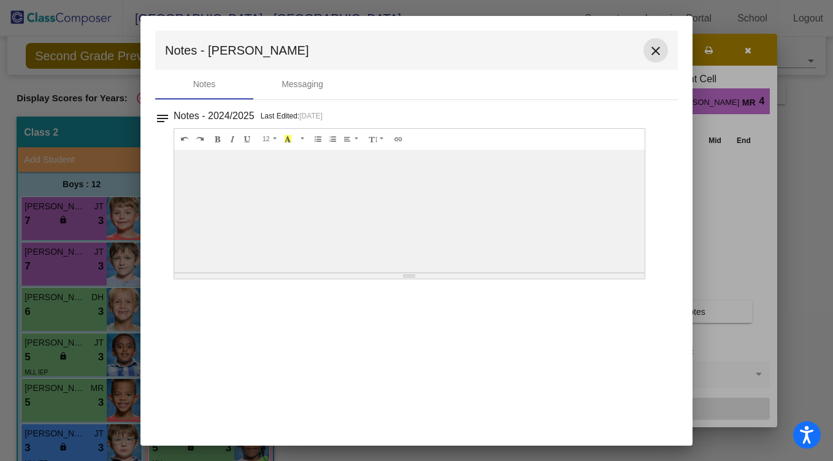
click at [657, 49] on mat-icon "close" at bounding box center [656, 51] width 15 height 15
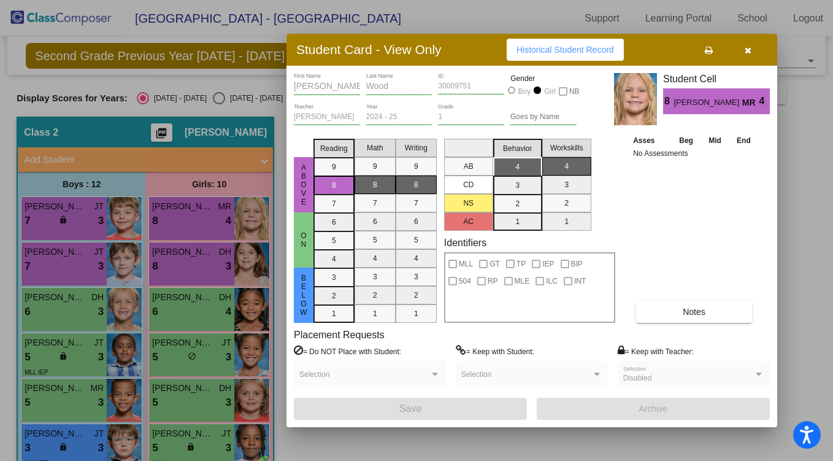
click at [249, 257] on div at bounding box center [416, 230] width 833 height 461
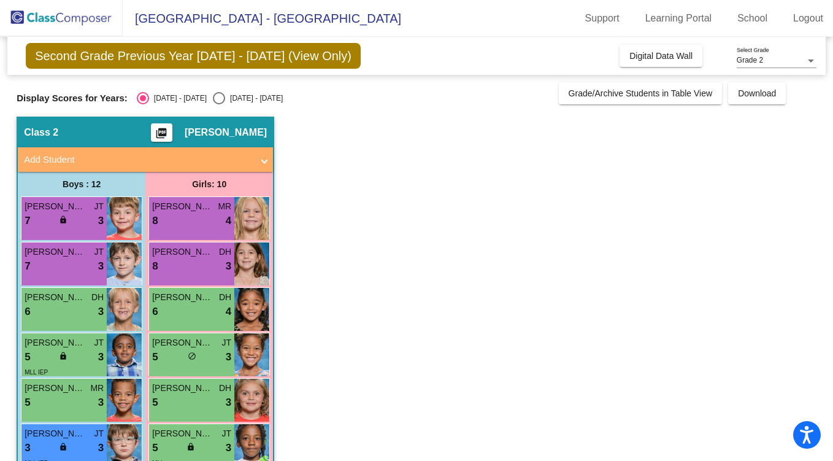
click at [249, 257] on img at bounding box center [251, 263] width 35 height 43
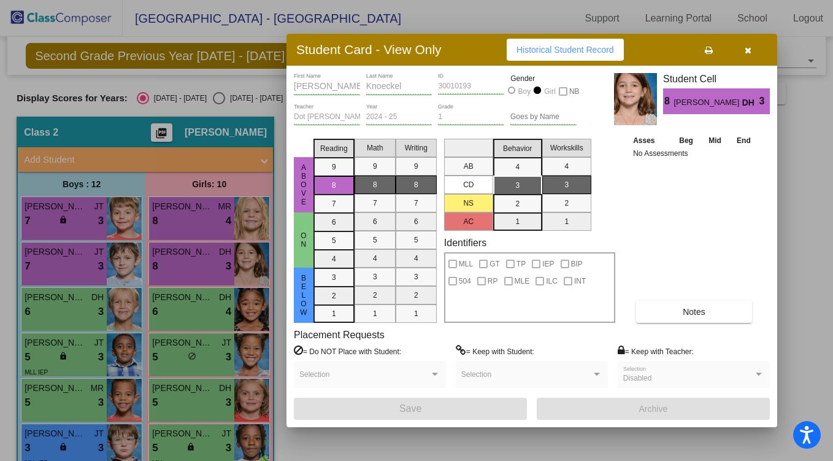
click at [669, 317] on button "Notes" at bounding box center [694, 312] width 116 height 22
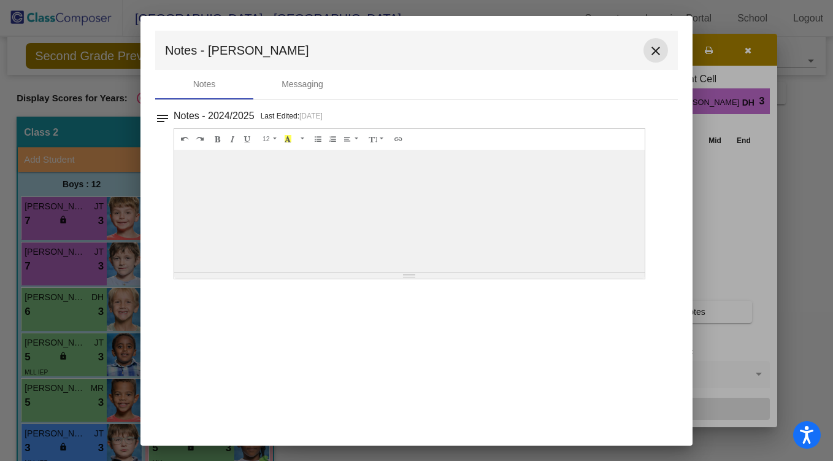
click at [655, 50] on mat-icon "close" at bounding box center [656, 51] width 15 height 15
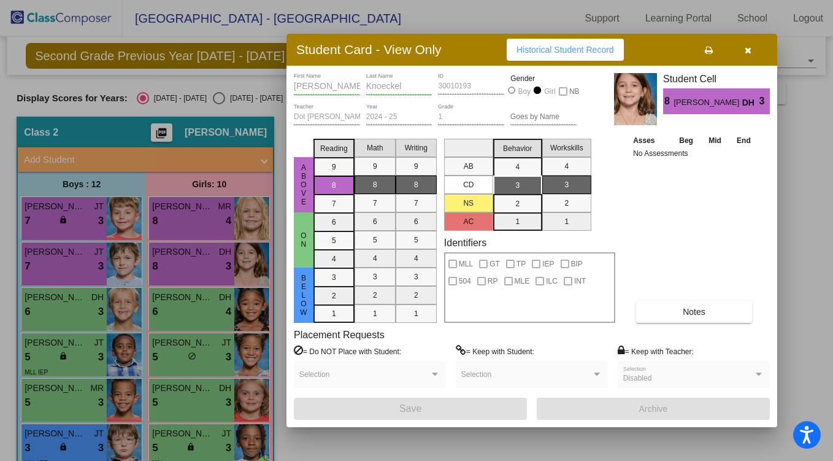
click at [232, 313] on div at bounding box center [416, 230] width 833 height 461
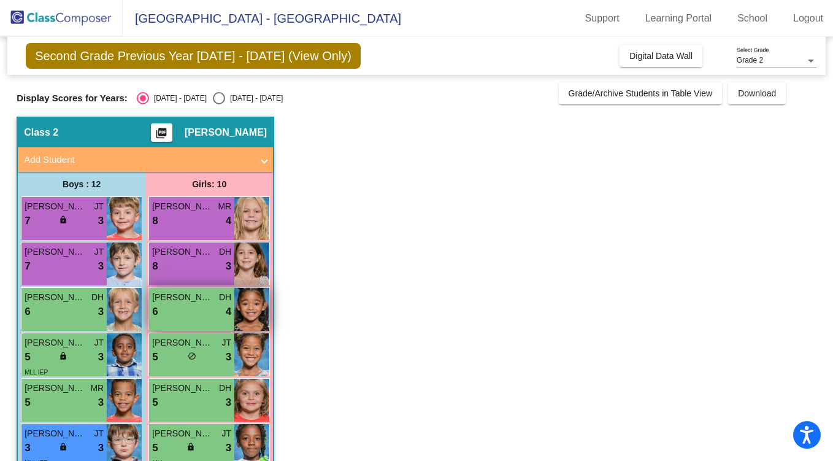
click at [243, 314] on img at bounding box center [251, 309] width 35 height 43
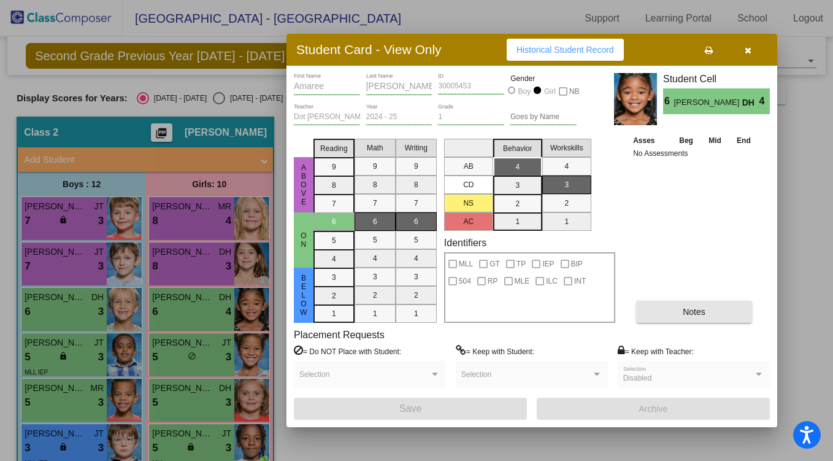
click at [677, 316] on button "Notes" at bounding box center [694, 312] width 116 height 22
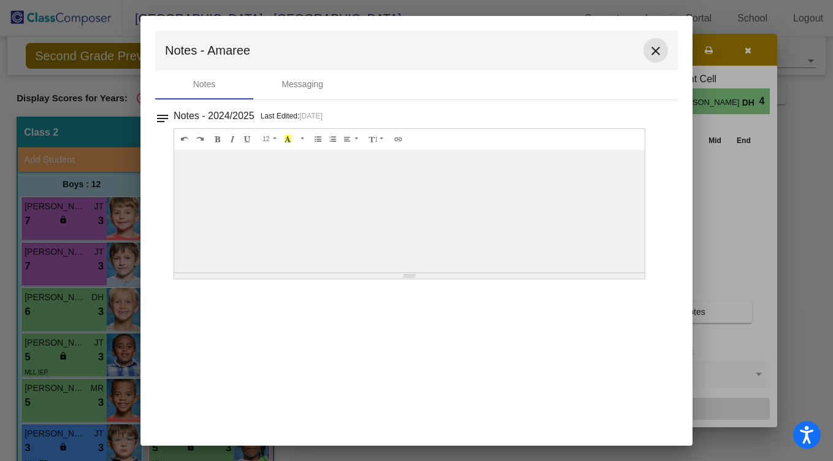
click at [647, 53] on button "close" at bounding box center [656, 50] width 25 height 25
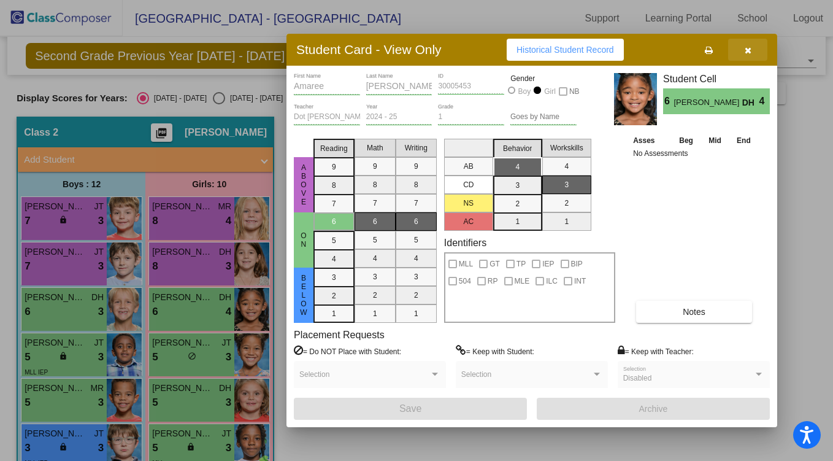
click at [754, 49] on button "button" at bounding box center [747, 50] width 39 height 22
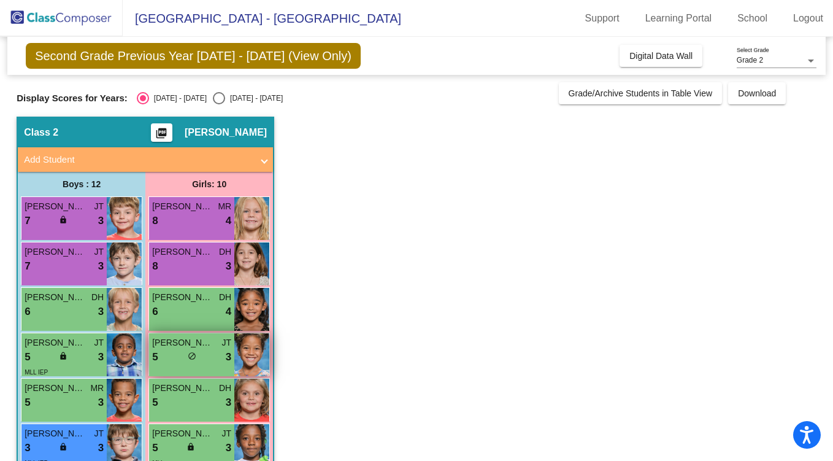
click at [255, 348] on img at bounding box center [251, 354] width 35 height 43
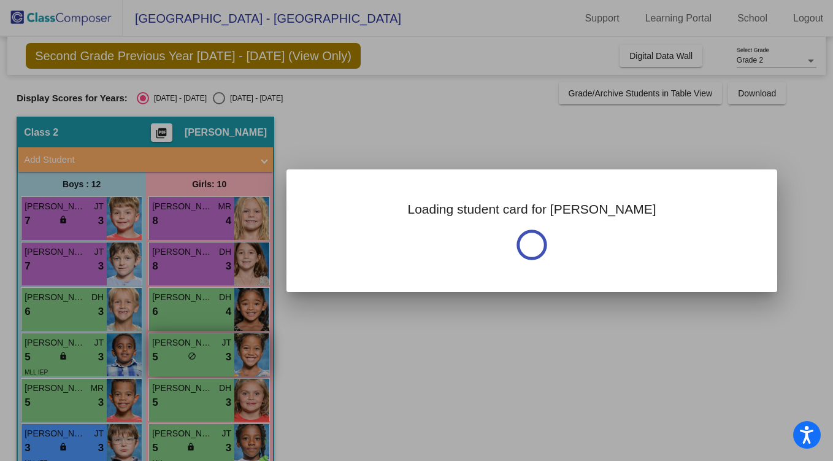
click at [255, 348] on div at bounding box center [416, 230] width 833 height 461
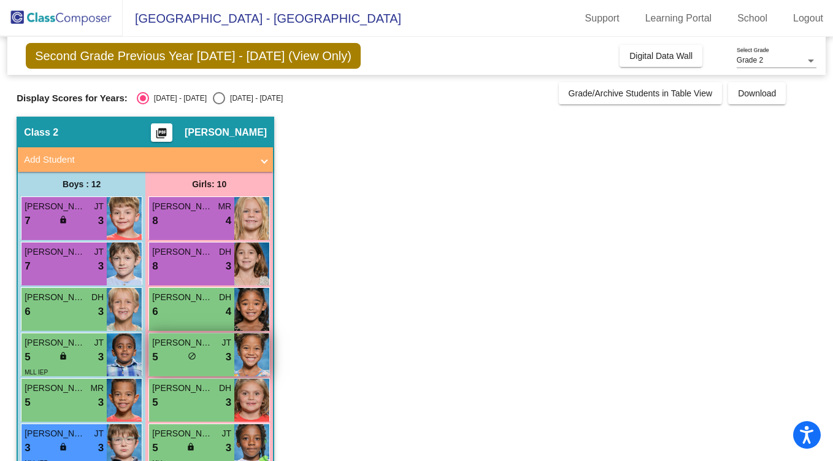
click at [255, 348] on img at bounding box center [251, 354] width 35 height 43
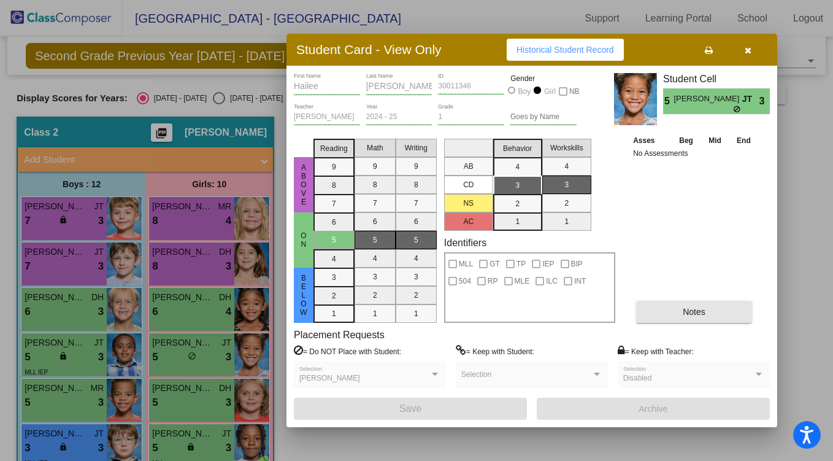
click at [695, 311] on span "Notes" at bounding box center [694, 312] width 23 height 10
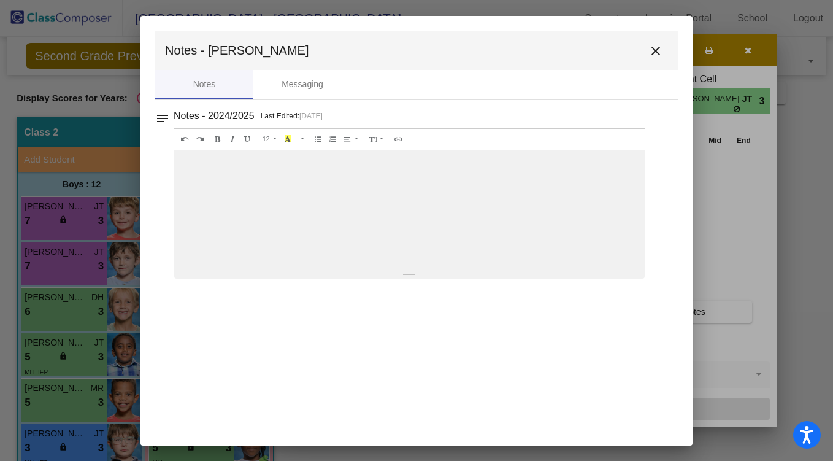
click at [656, 52] on mat-icon "close" at bounding box center [656, 51] width 15 height 15
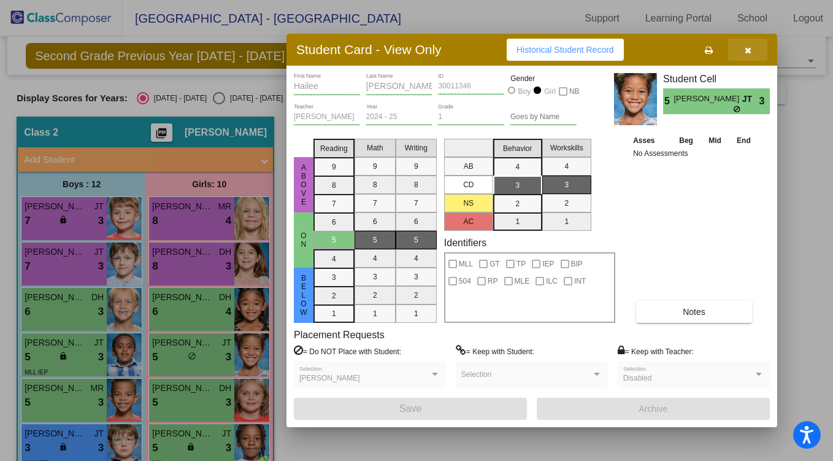
click at [744, 52] on button "button" at bounding box center [747, 50] width 39 height 22
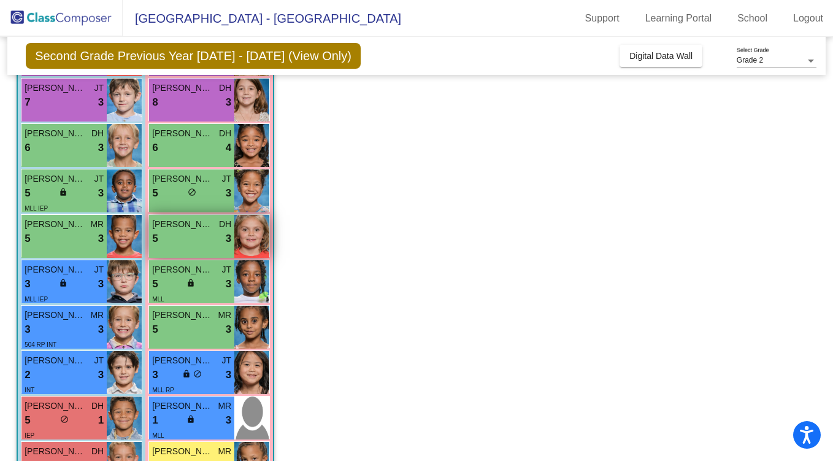
scroll to position [172, 0]
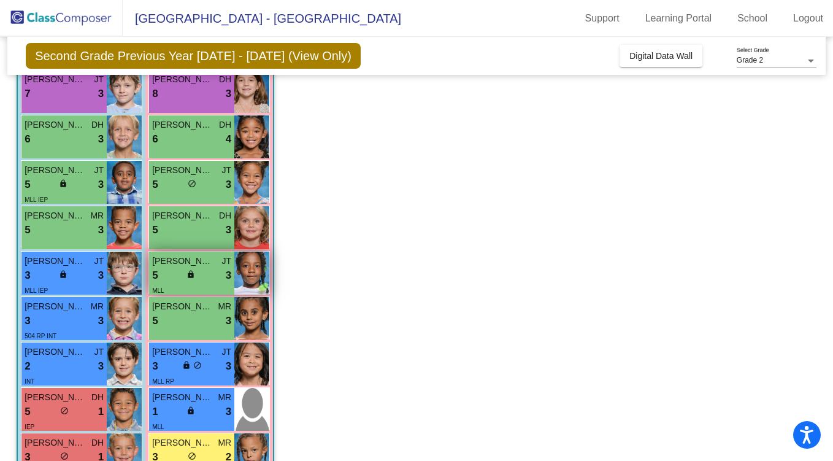
click at [250, 284] on img at bounding box center [251, 273] width 35 height 43
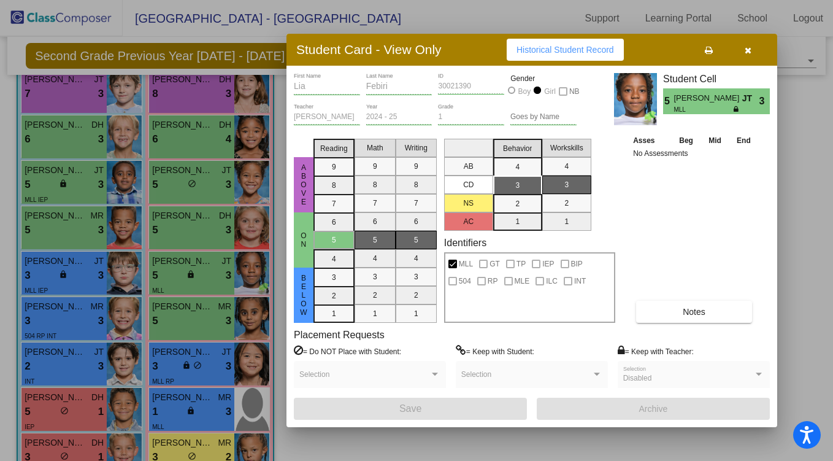
click at [701, 311] on span "Notes" at bounding box center [694, 312] width 23 height 10
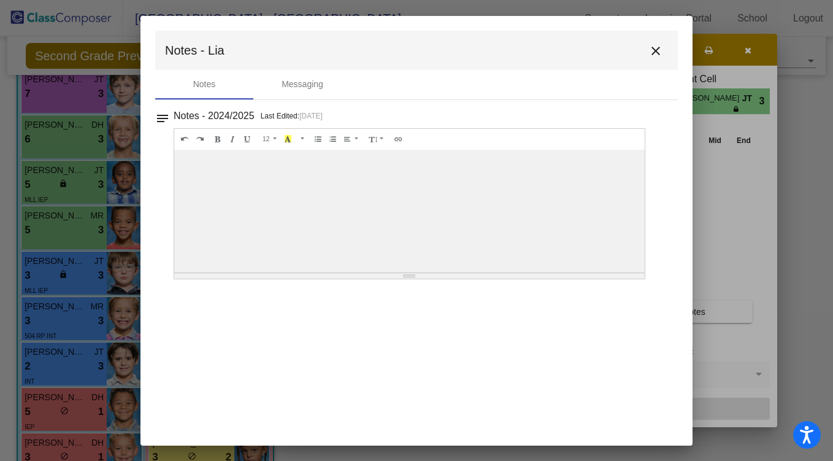
click at [659, 49] on mat-icon "close" at bounding box center [656, 51] width 15 height 15
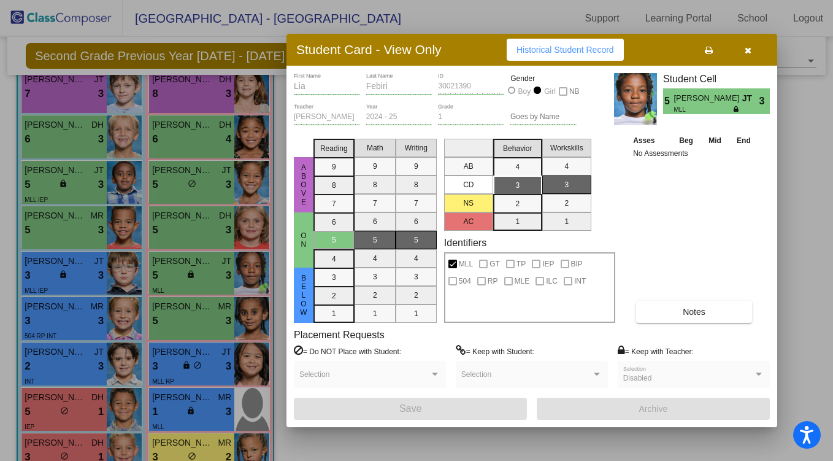
click at [247, 320] on div at bounding box center [416, 230] width 833 height 461
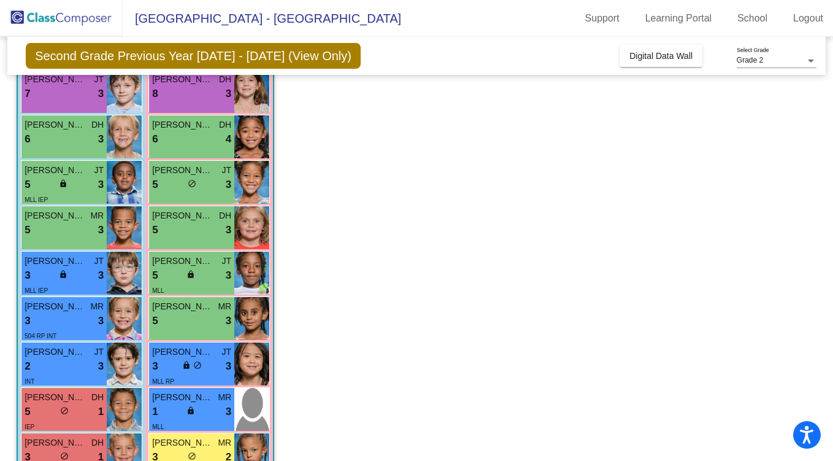
click at [247, 320] on img at bounding box center [251, 318] width 35 height 43
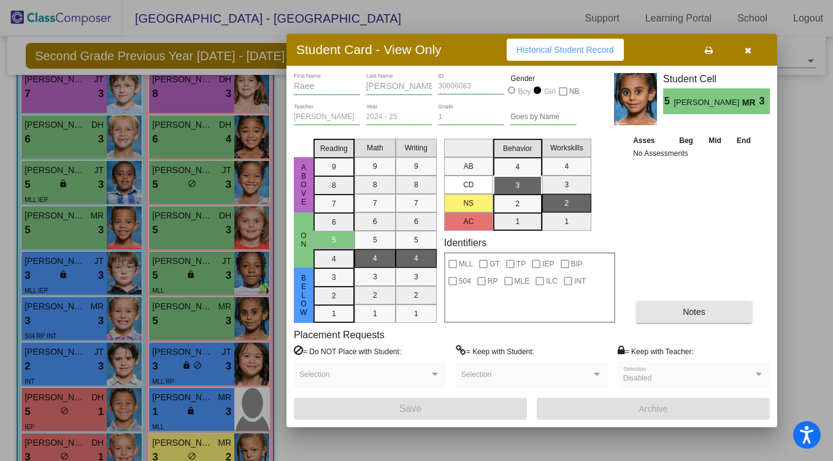
click at [714, 309] on button "Notes" at bounding box center [694, 312] width 116 height 22
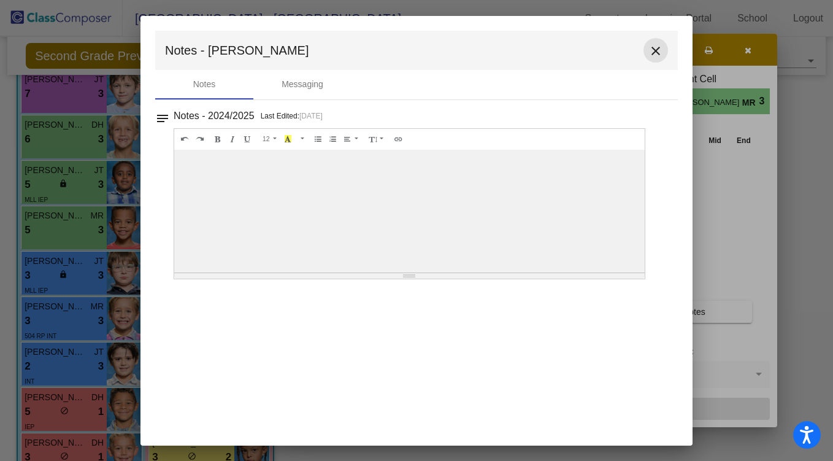
click at [659, 53] on mat-icon "close" at bounding box center [656, 51] width 15 height 15
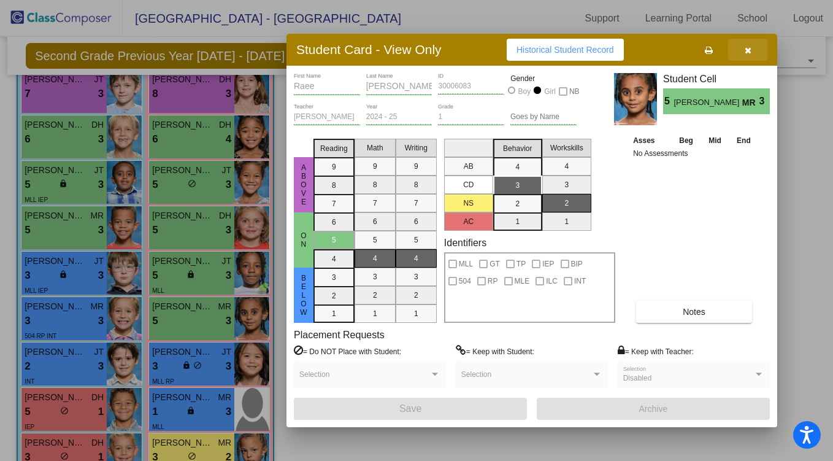
click at [749, 50] on icon "button" at bounding box center [748, 50] width 7 height 9
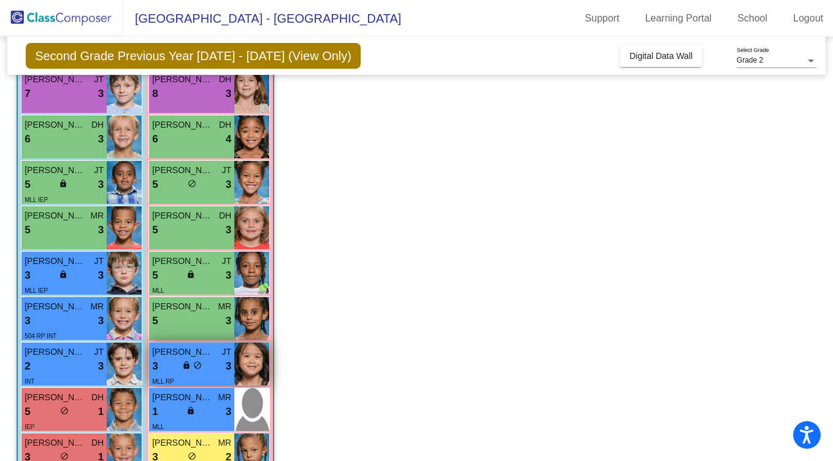
click at [257, 363] on img at bounding box center [251, 363] width 35 height 43
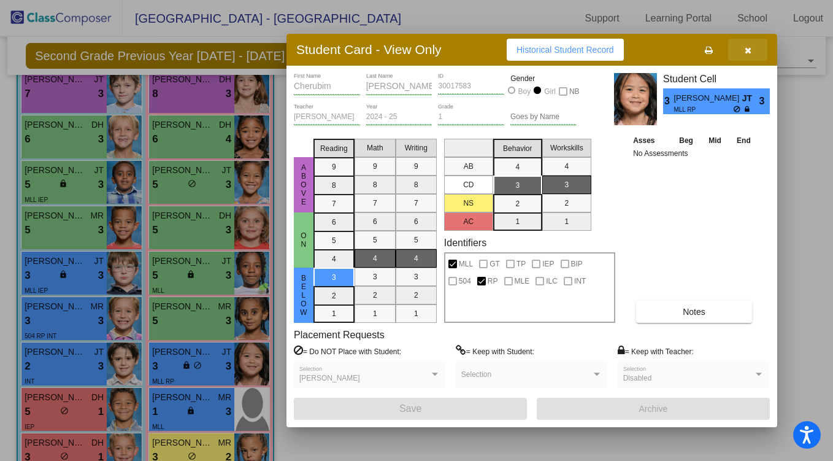
click at [746, 54] on button "button" at bounding box center [747, 50] width 39 height 22
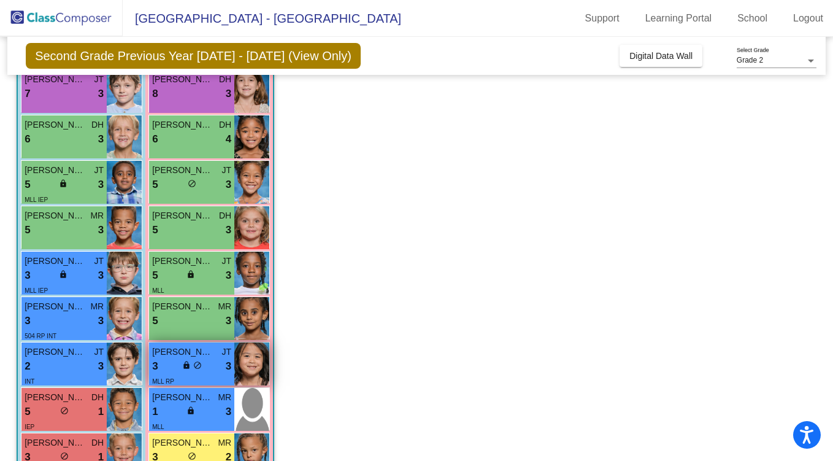
scroll to position [300, 0]
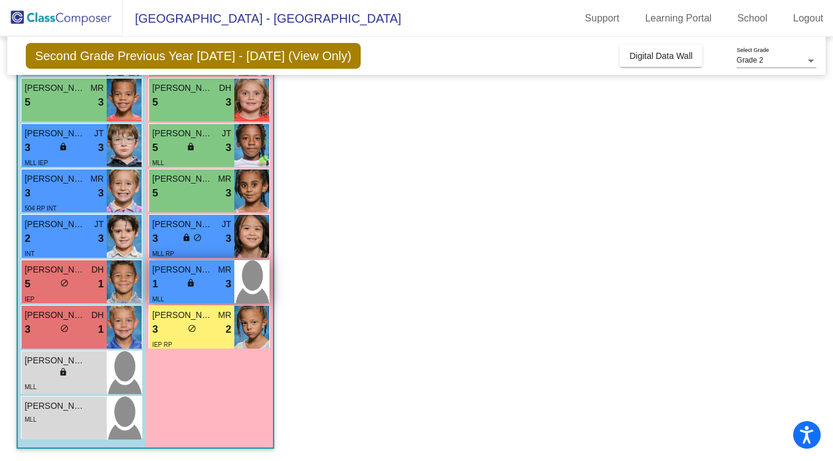
click at [198, 285] on div "1 lock do_not_disturb_alt 3" at bounding box center [191, 284] width 79 height 16
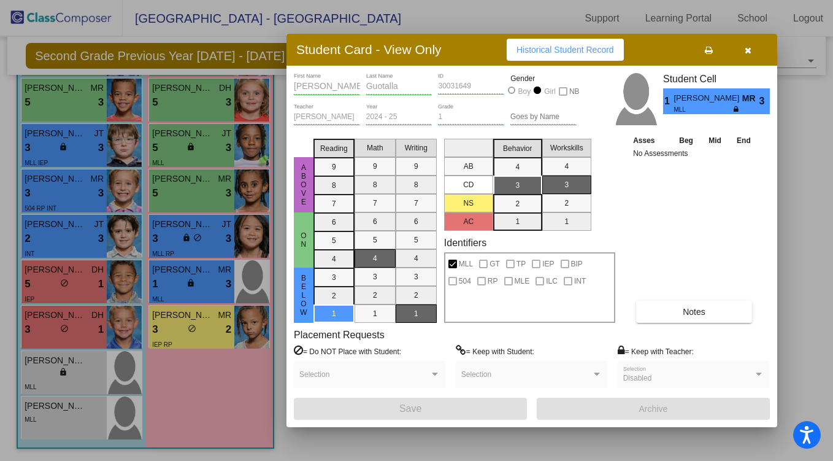
click at [693, 313] on span "Notes" at bounding box center [694, 312] width 23 height 10
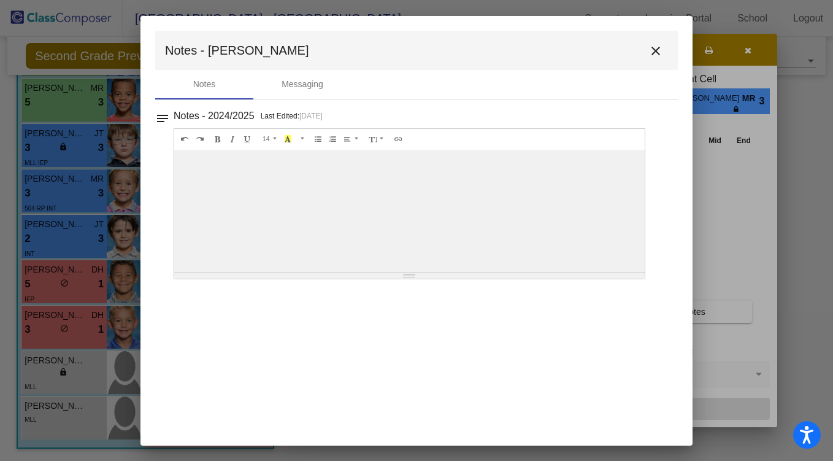
click at [653, 52] on mat-icon "close" at bounding box center [656, 51] width 15 height 15
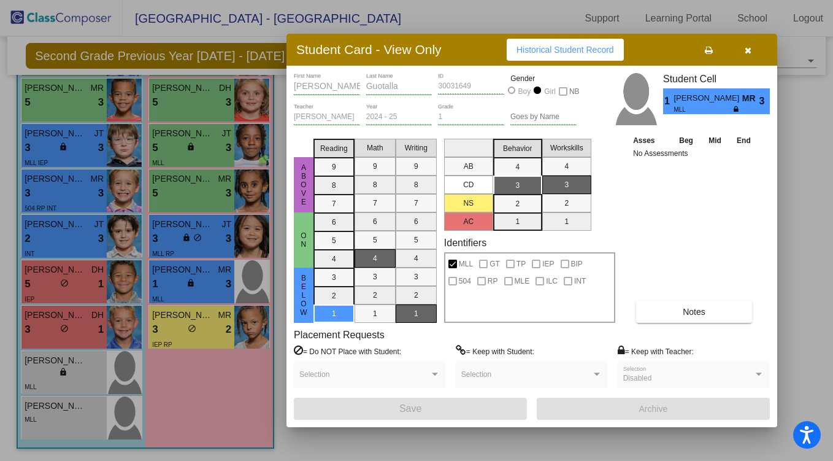
scroll to position [0, 0]
click at [198, 327] on div at bounding box center [416, 230] width 833 height 461
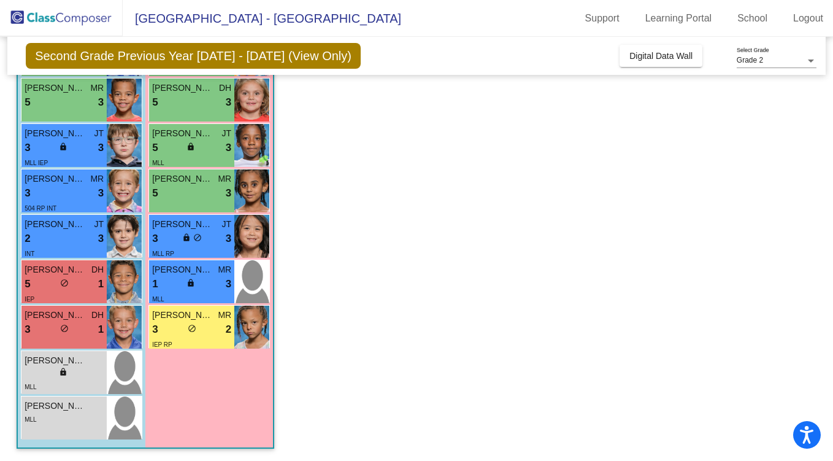
click at [198, 327] on div "3 lock do_not_disturb_alt 2" at bounding box center [191, 330] width 79 height 16
